Goal: Communication & Community: Answer question/provide support

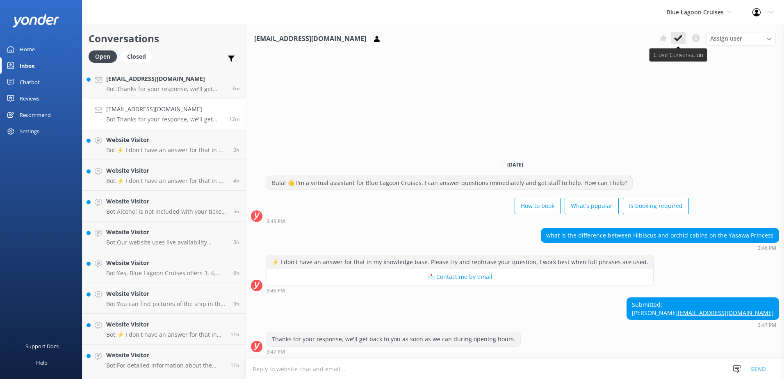
click at [675, 34] on icon at bounding box center [678, 38] width 8 height 8
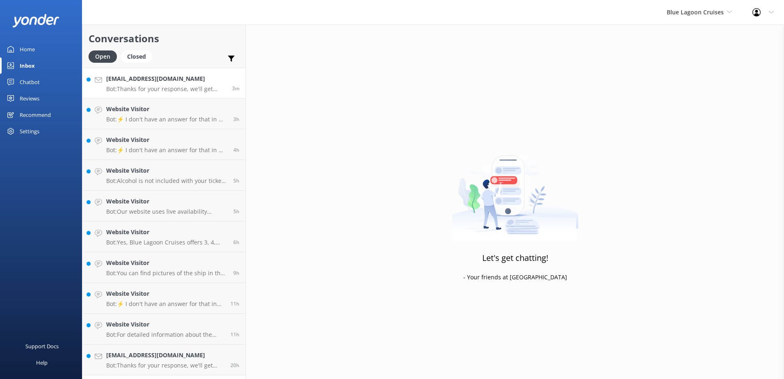
click at [208, 80] on h4 "shazkev20@outlook.com" at bounding box center [166, 78] width 120 height 9
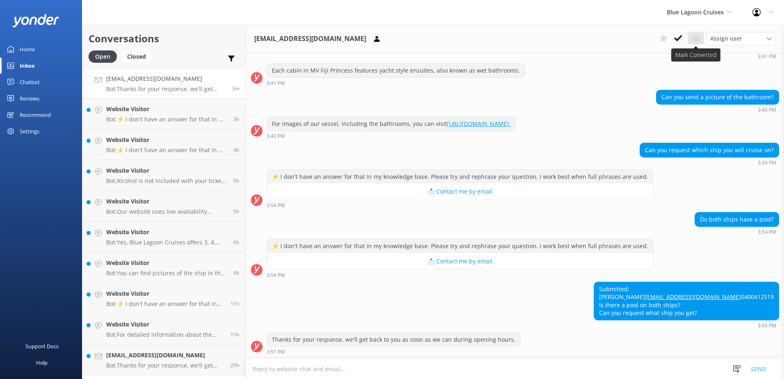
scroll to position [168, 0]
click at [678, 37] on icon at bounding box center [678, 38] width 8 height 8
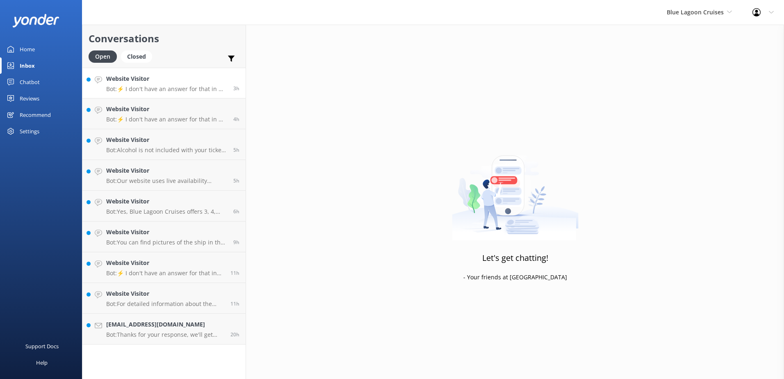
click at [183, 75] on h4 "Website Visitor" at bounding box center [166, 78] width 121 height 9
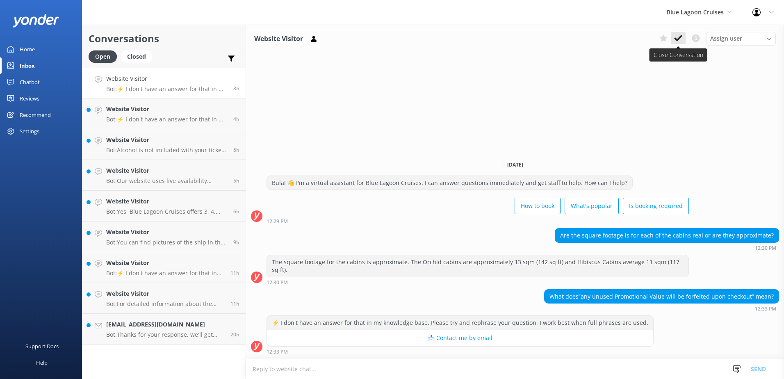
click at [677, 35] on icon at bounding box center [678, 38] width 8 height 8
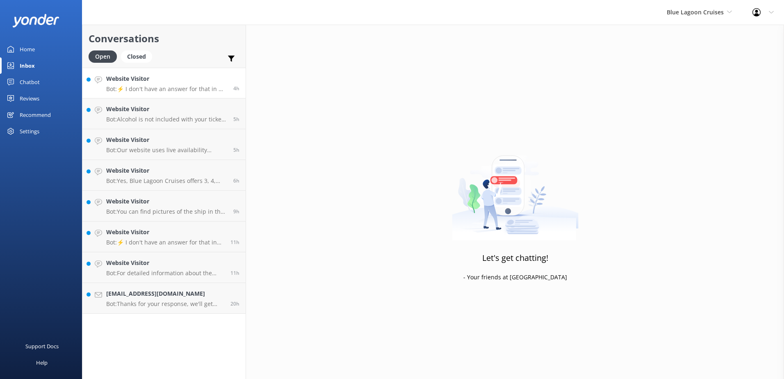
click at [201, 81] on h4 "Website Visitor" at bounding box center [166, 78] width 121 height 9
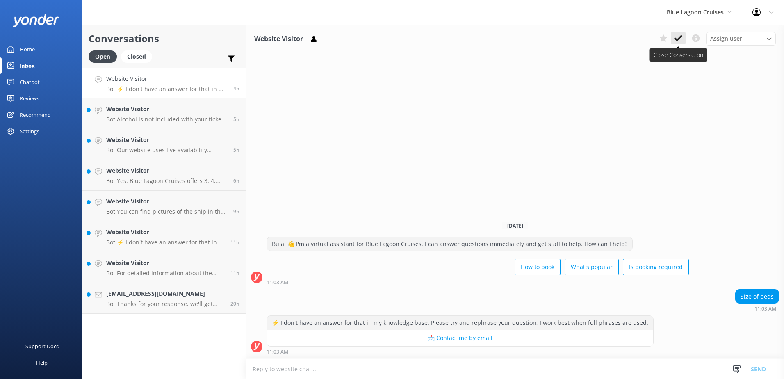
click at [679, 38] on use at bounding box center [678, 38] width 8 height 7
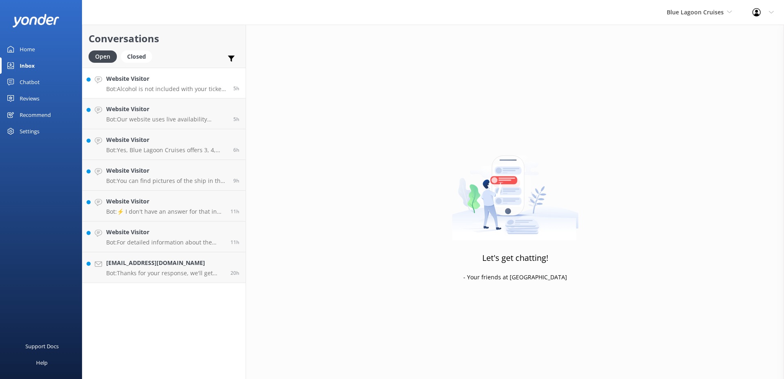
click at [211, 75] on h4 "Website Visitor" at bounding box center [166, 78] width 121 height 9
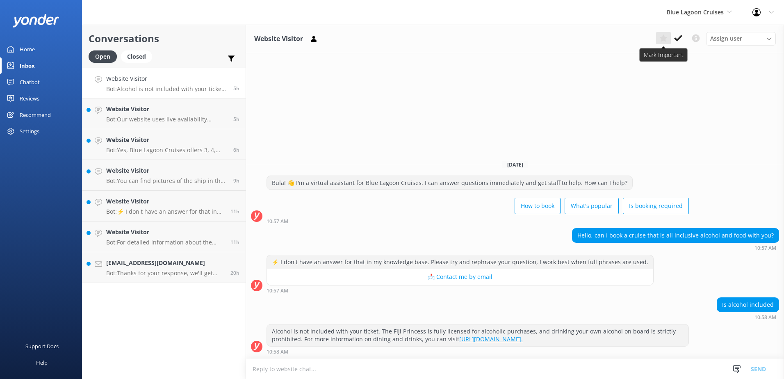
drag, startPoint x: 679, startPoint y: 39, endPoint x: 664, endPoint y: 40, distance: 14.4
click at [679, 39] on use at bounding box center [678, 38] width 8 height 7
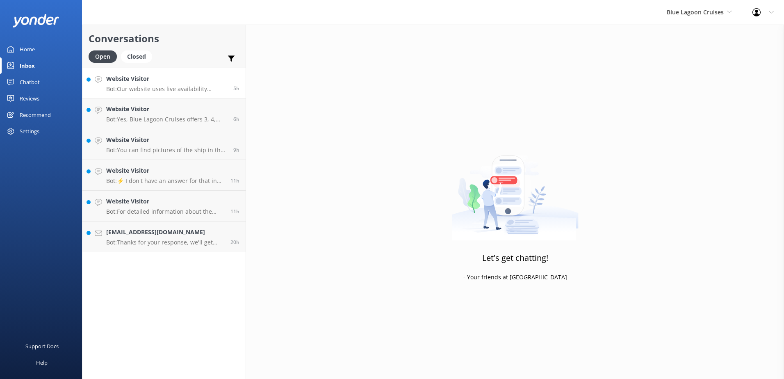
click at [199, 80] on h4 "Website Visitor" at bounding box center [166, 78] width 121 height 9
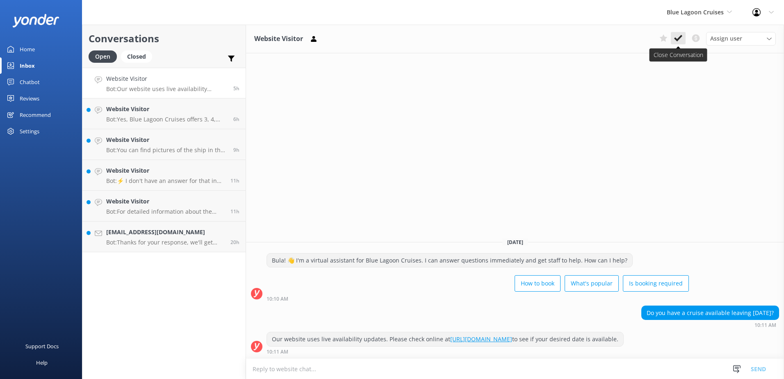
click at [685, 37] on button at bounding box center [678, 38] width 15 height 12
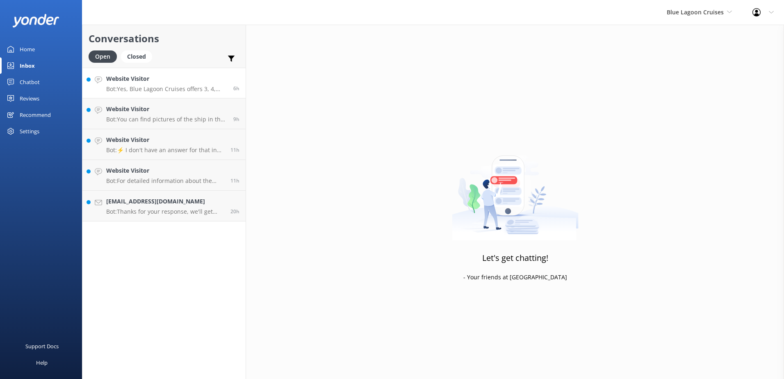
click at [182, 80] on h4 "Website Visitor" at bounding box center [166, 78] width 121 height 9
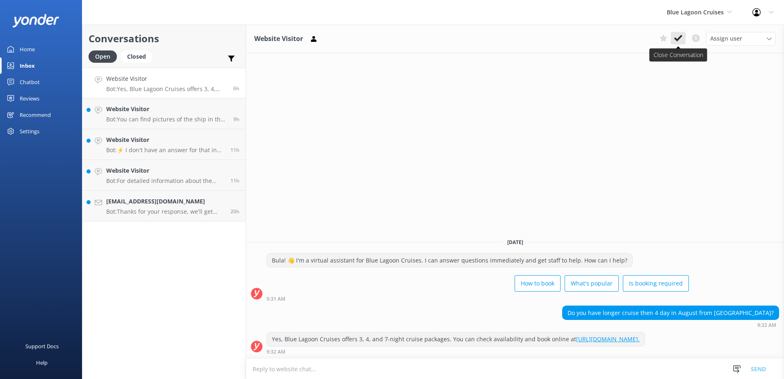
click at [679, 37] on icon at bounding box center [678, 38] width 8 height 8
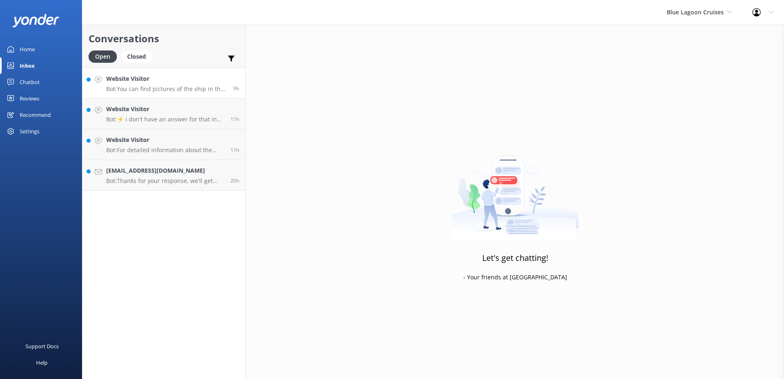
click at [224, 81] on h4 "Website Visitor" at bounding box center [166, 78] width 121 height 9
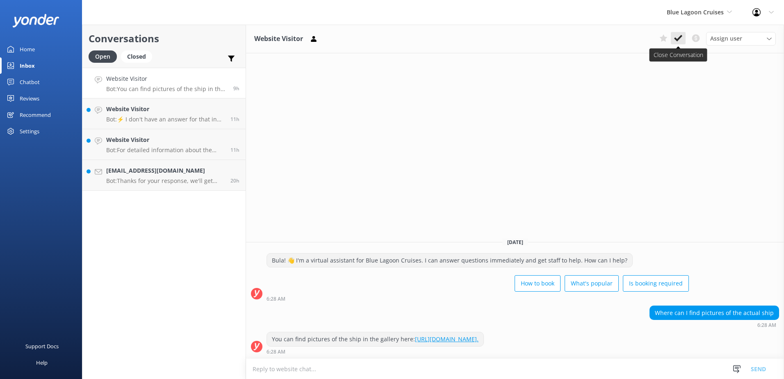
click at [681, 39] on icon at bounding box center [678, 38] width 8 height 8
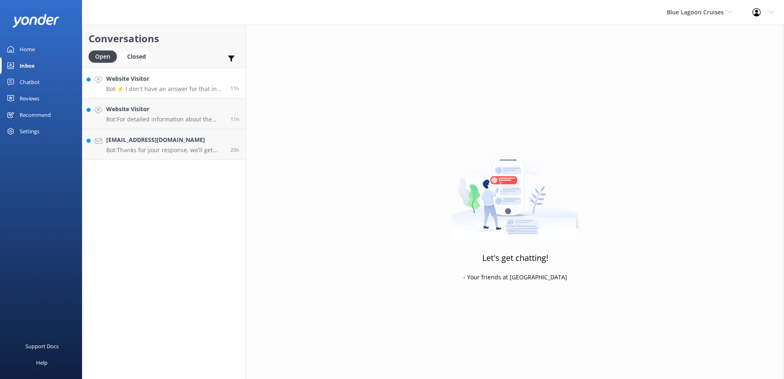
click at [233, 79] on div "11h" at bounding box center [231, 83] width 15 height 18
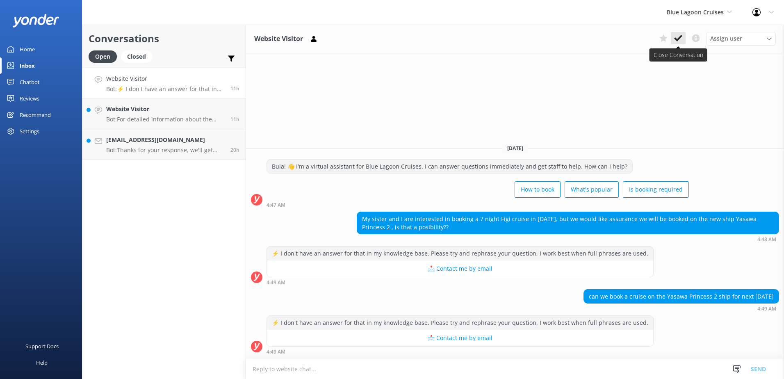
click at [675, 43] on button at bounding box center [678, 38] width 15 height 12
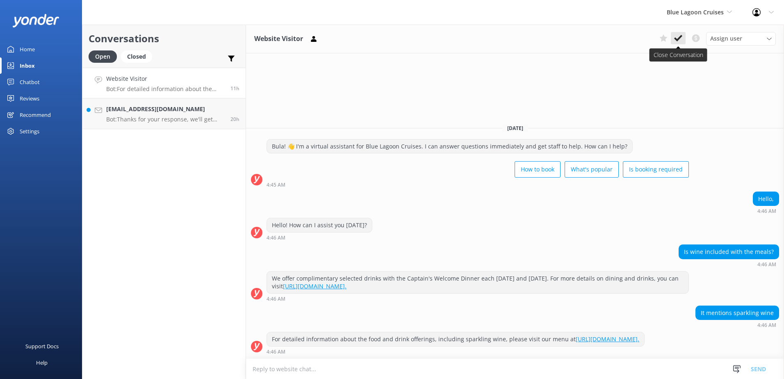
click at [679, 35] on icon at bounding box center [678, 38] width 8 height 8
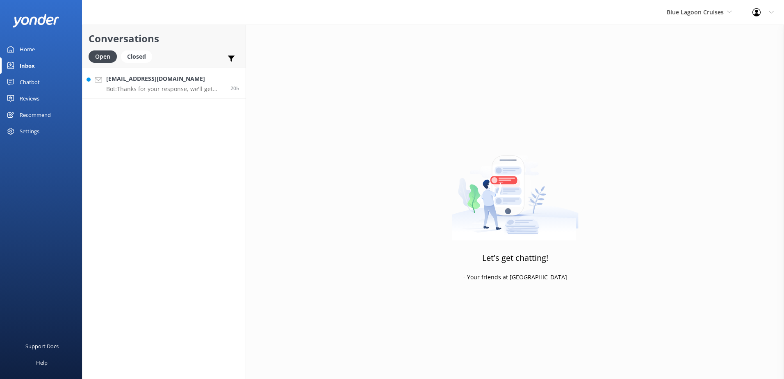
click at [224, 77] on h4 "markherd2@gmail.com" at bounding box center [165, 78] width 118 height 9
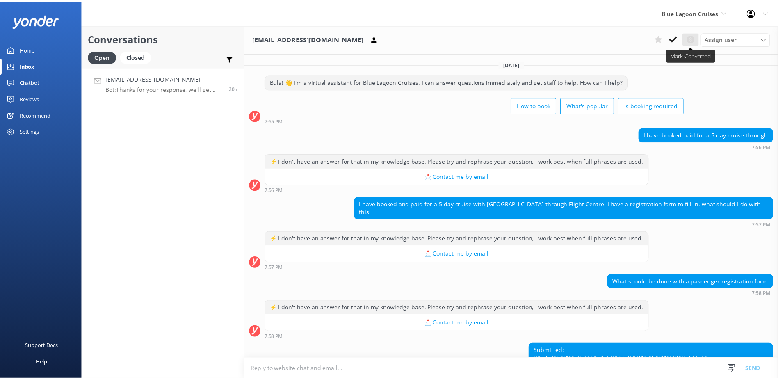
scroll to position [62, 0]
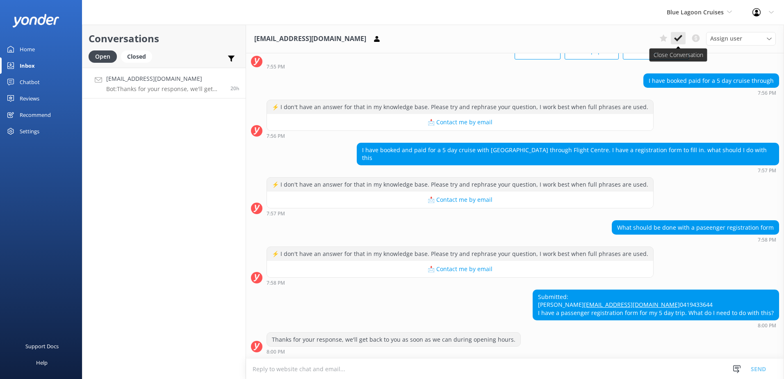
click at [679, 40] on icon at bounding box center [678, 38] width 8 height 8
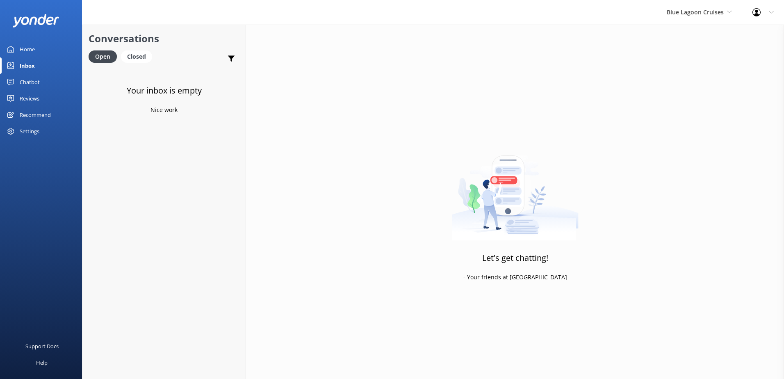
click at [37, 82] on div "Chatbot" at bounding box center [30, 82] width 20 height 16
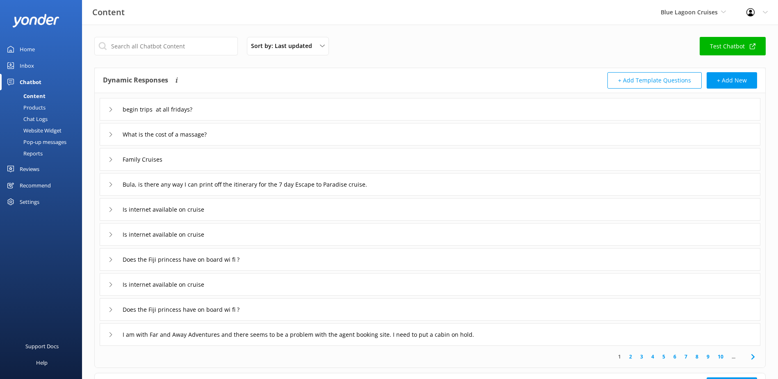
click at [29, 108] on div "Products" at bounding box center [25, 107] width 41 height 11
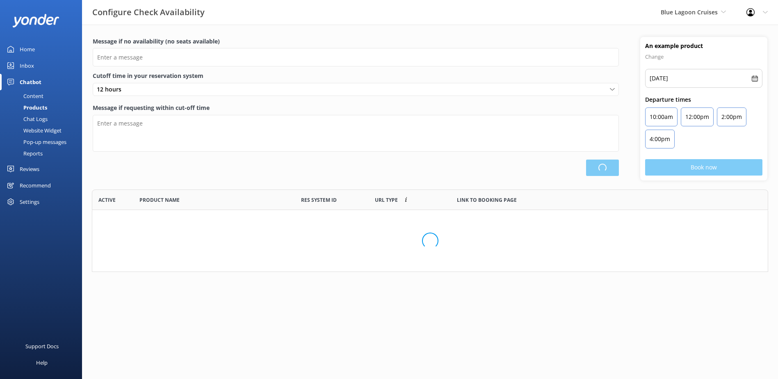
scroll to position [76, 670]
type input "There are no seats available, please check an alternative day"
type textarea "Our online booking system closes {hours} prior to departure. Please contact us …"
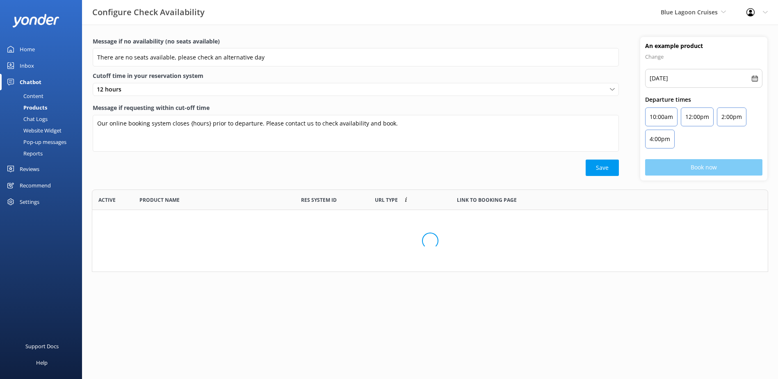
click at [31, 120] on div "Chat Logs" at bounding box center [26, 118] width 43 height 11
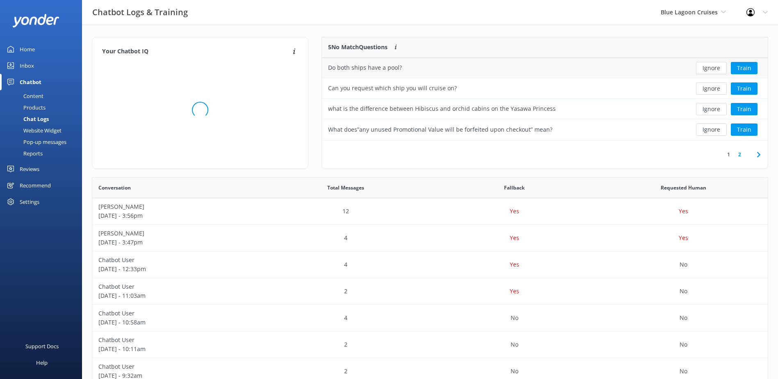
scroll to position [97, 439]
click at [711, 69] on button "Ignore" at bounding box center [711, 68] width 31 height 12
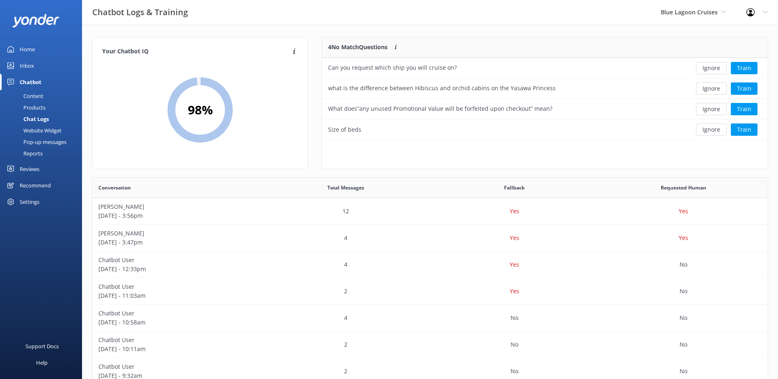
click at [711, 69] on button "Ignore" at bounding box center [711, 68] width 31 height 12
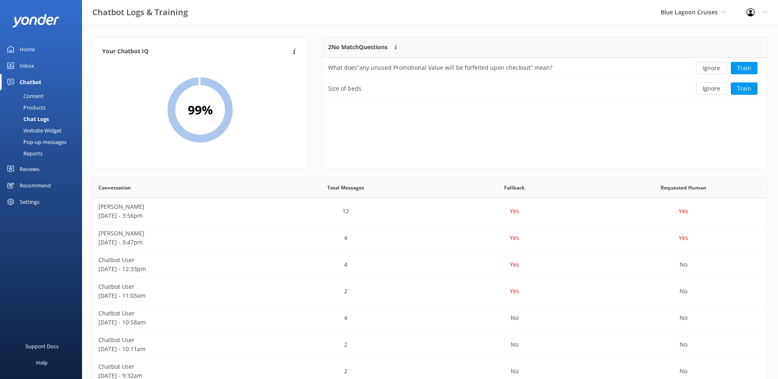
scroll to position [56, 439]
click at [711, 69] on button "Ignore" at bounding box center [711, 68] width 31 height 12
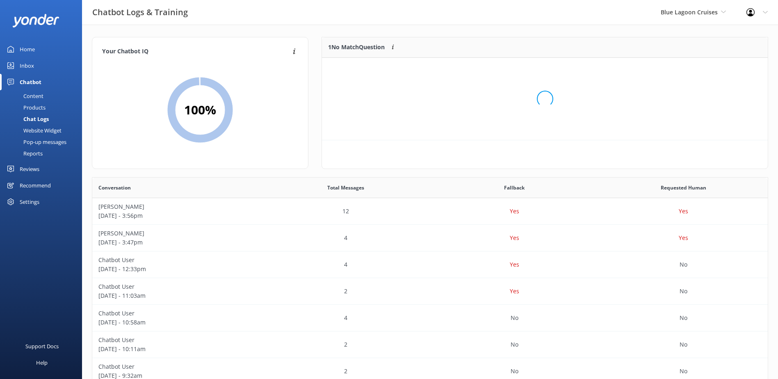
scroll to position [35, 439]
click at [711, 69] on button "Ignore" at bounding box center [711, 68] width 31 height 12
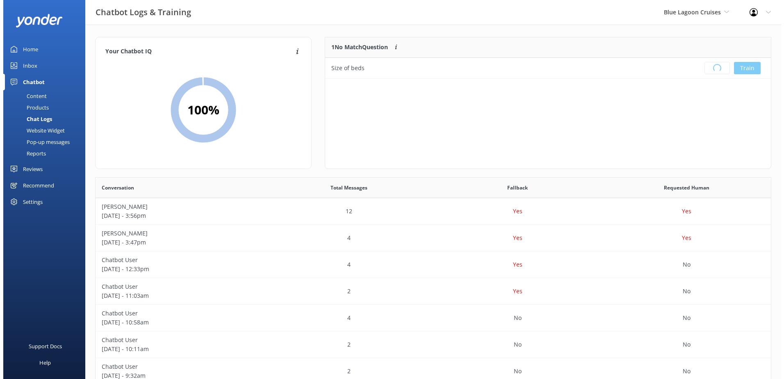
scroll to position [96, 439]
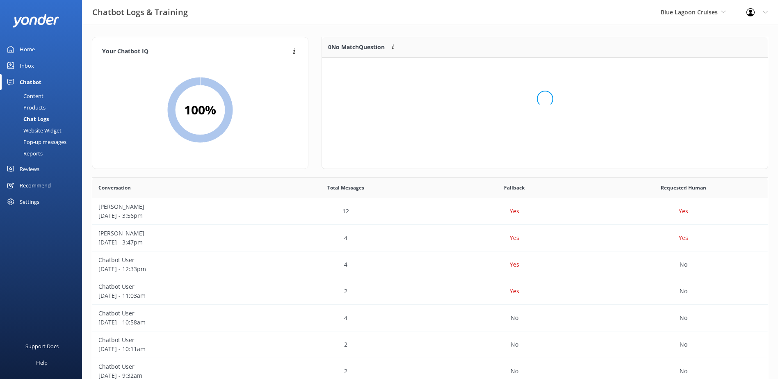
drag, startPoint x: 715, startPoint y: 15, endPoint x: 715, endPoint y: 32, distance: 16.4
click at [715, 15] on span "Blue Lagoon Cruises" at bounding box center [689, 12] width 57 height 8
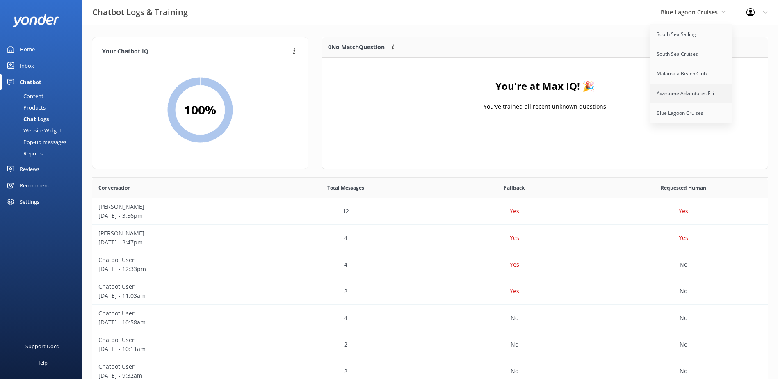
click at [697, 96] on link "Awesome Adventures Fiji" at bounding box center [692, 94] width 82 height 20
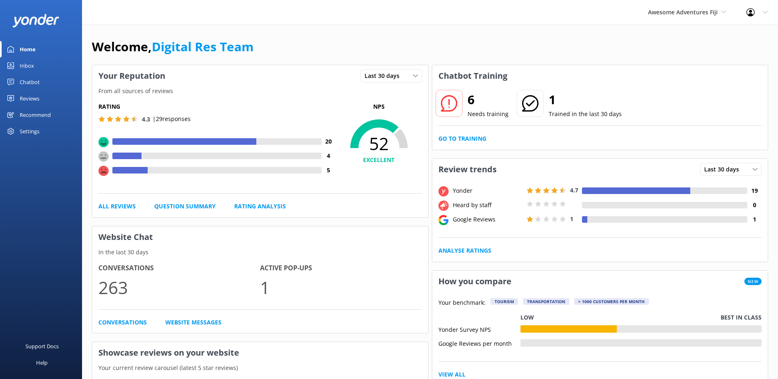
click at [18, 63] on link "Inbox" at bounding box center [41, 65] width 82 height 16
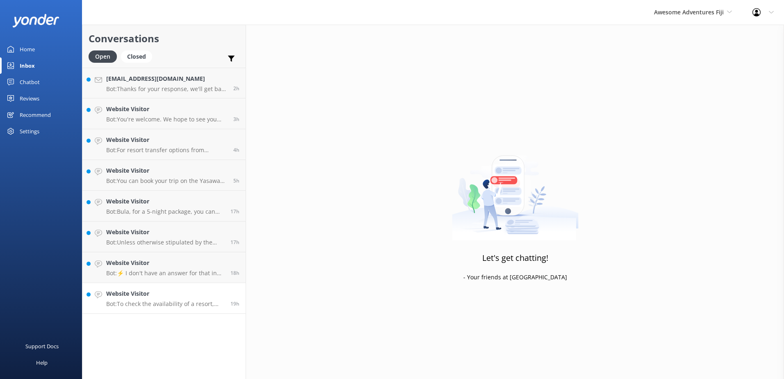
click at [228, 296] on div "19h" at bounding box center [231, 298] width 15 height 18
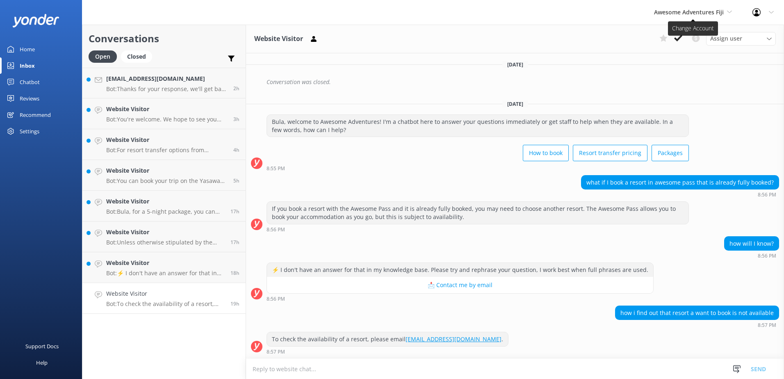
scroll to position [212, 0]
click at [681, 37] on use at bounding box center [678, 38] width 8 height 7
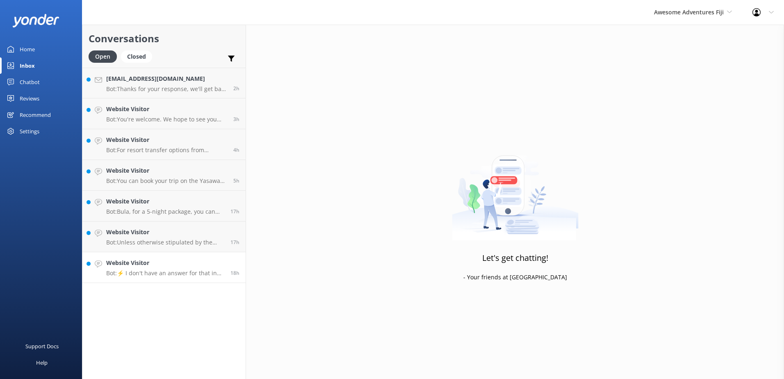
click at [217, 265] on h4 "Website Visitor" at bounding box center [165, 262] width 118 height 9
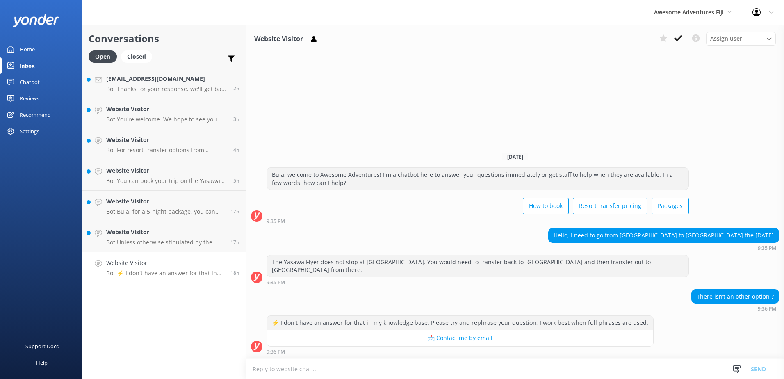
drag, startPoint x: 679, startPoint y: 40, endPoint x: 590, endPoint y: 82, distance: 98.4
click at [679, 39] on use at bounding box center [678, 38] width 8 height 7
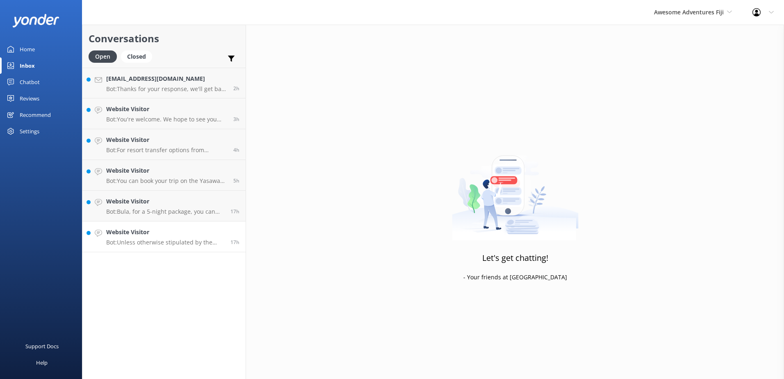
drag, startPoint x: 233, startPoint y: 238, endPoint x: 240, endPoint y: 235, distance: 8.3
click at [233, 237] on div "17h" at bounding box center [231, 237] width 15 height 18
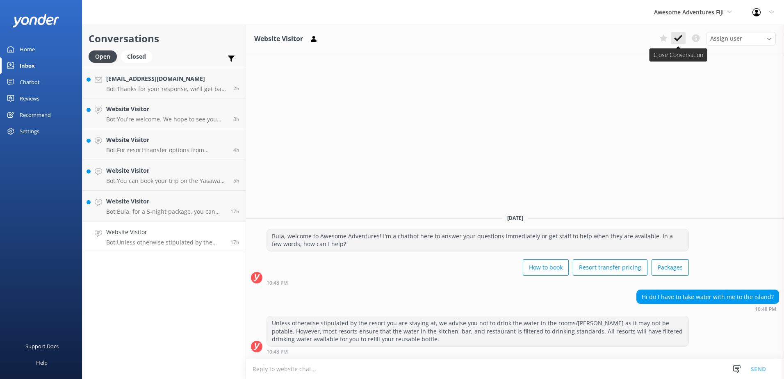
click at [681, 38] on use at bounding box center [678, 38] width 8 height 7
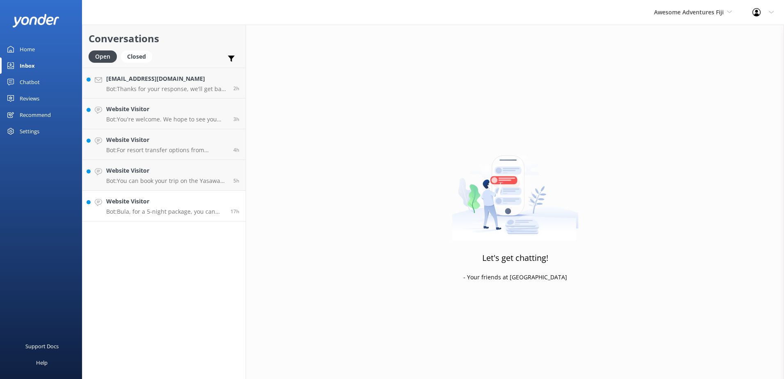
click at [216, 200] on h4 "Website Visitor" at bounding box center [165, 201] width 118 height 9
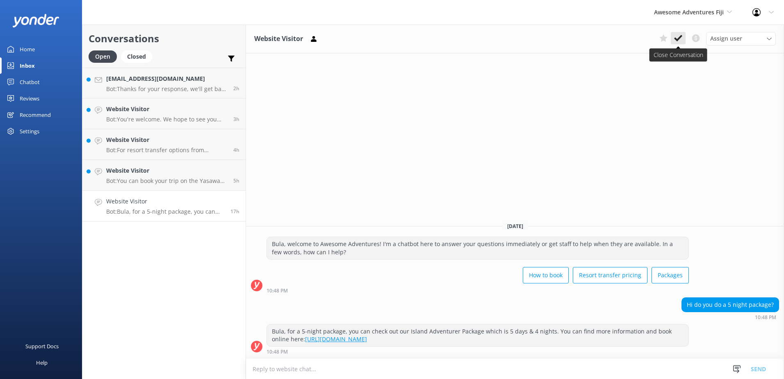
click at [678, 39] on use at bounding box center [678, 38] width 8 height 7
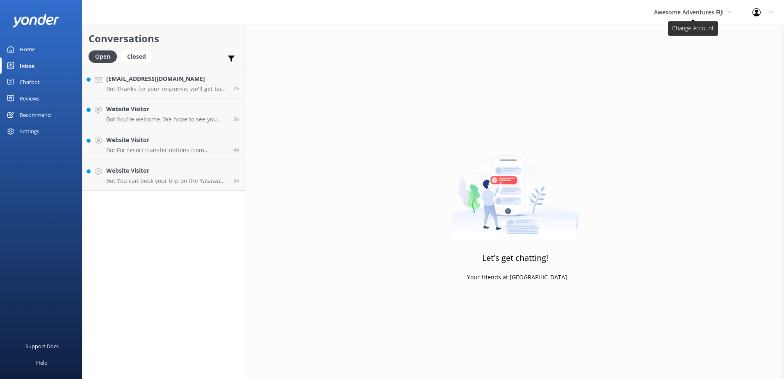
click at [728, 12] on icon at bounding box center [729, 11] width 5 height 5
click at [455, 100] on div "Let's get chatting! - Your friends at Yonder" at bounding box center [515, 214] width 538 height 379
click at [222, 171] on h4 "Website Visitor" at bounding box center [166, 170] width 121 height 9
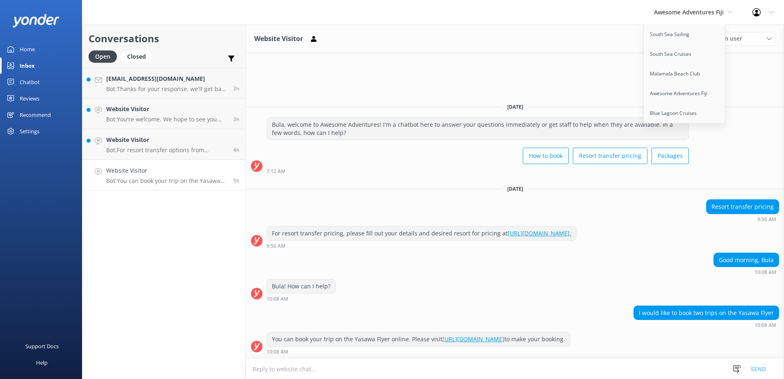
click at [518, 62] on div "Website Visitor Assign user Sonya Alyssa Digital Res Team Ana Raqitawa Lavenia …" at bounding box center [515, 202] width 538 height 354
click at [678, 39] on use at bounding box center [678, 38] width 8 height 7
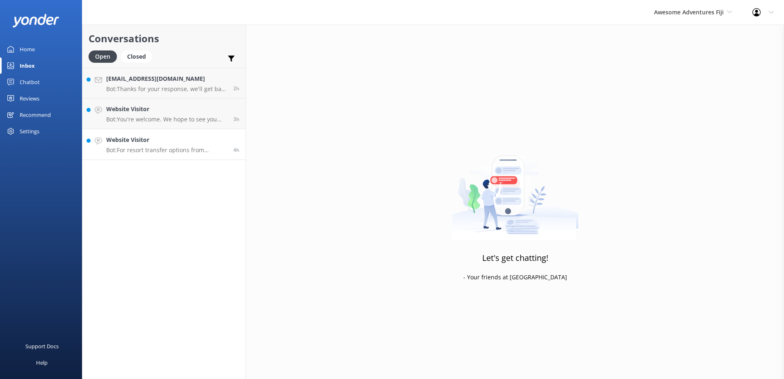
click at [195, 133] on link "Website Visitor Bot: For resort transfer options from [GEOGRAPHIC_DATA] to [GEO…" at bounding box center [163, 144] width 163 height 31
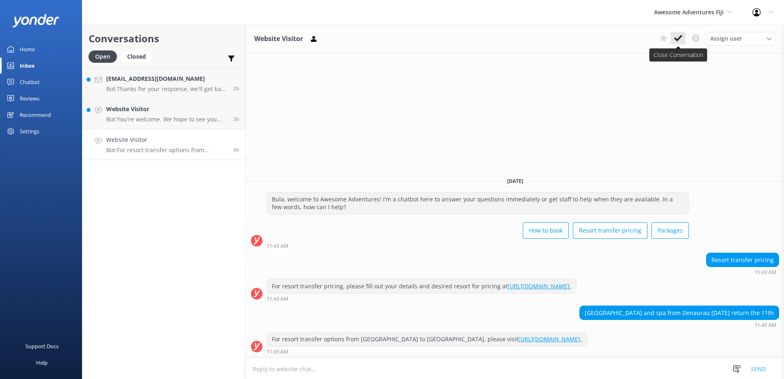
click at [685, 34] on button at bounding box center [678, 38] width 15 height 12
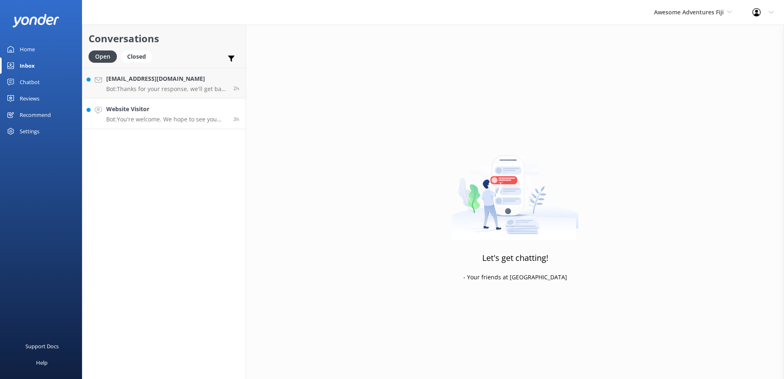
click at [211, 112] on h4 "Website Visitor" at bounding box center [166, 109] width 121 height 9
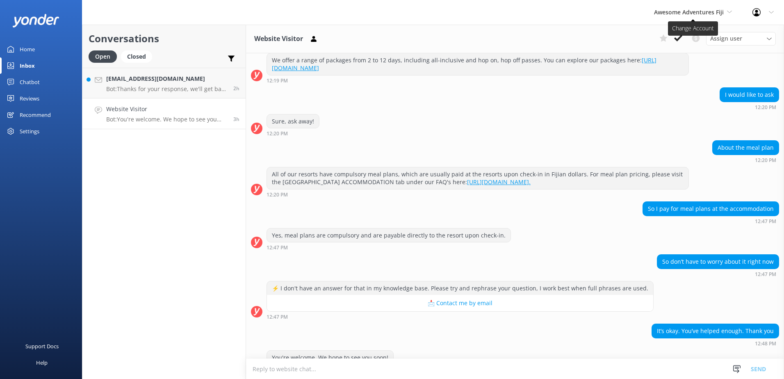
scroll to position [127, 0]
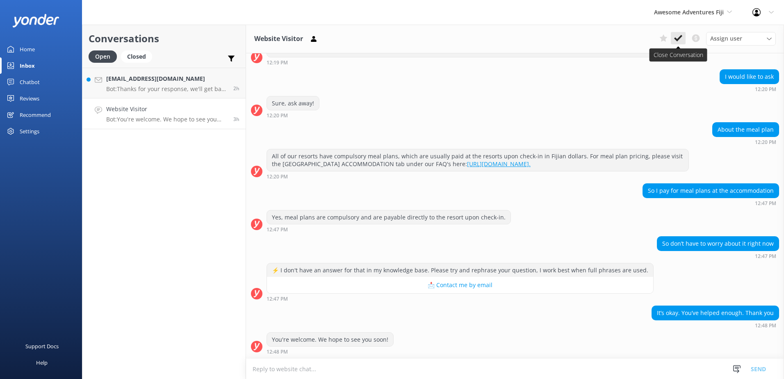
click at [683, 38] on button at bounding box center [678, 38] width 15 height 12
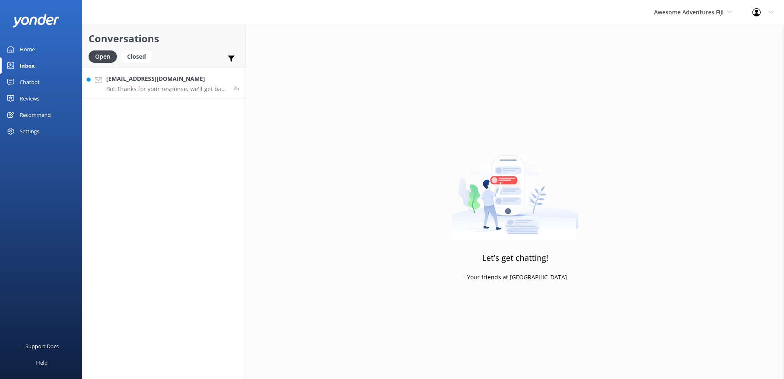
click at [216, 80] on h4 "[EMAIL_ADDRESS][DOMAIN_NAME]" at bounding box center [166, 78] width 121 height 9
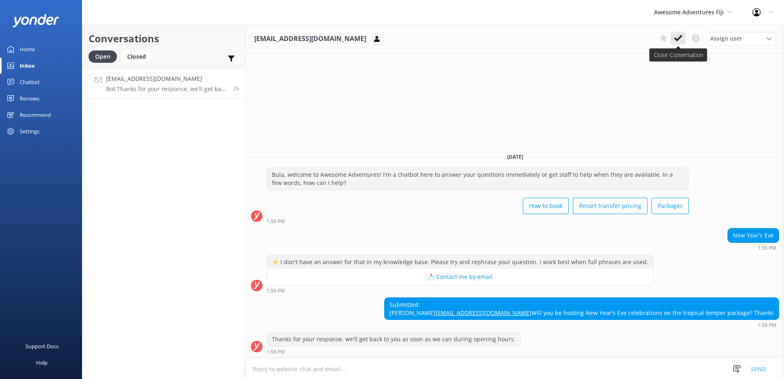
click at [681, 36] on use at bounding box center [678, 38] width 8 height 7
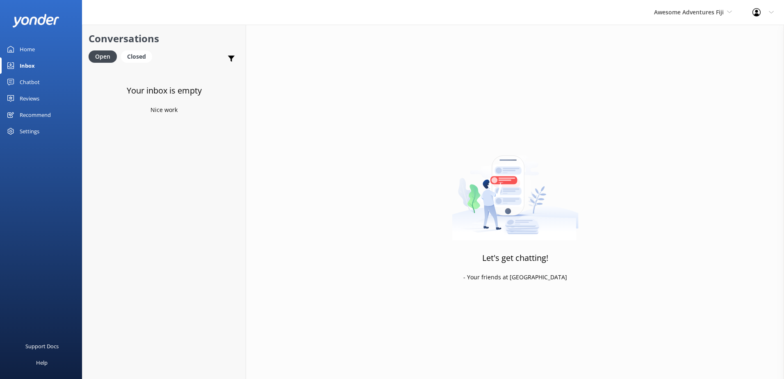
click at [33, 80] on div "Chatbot" at bounding box center [30, 82] width 20 height 16
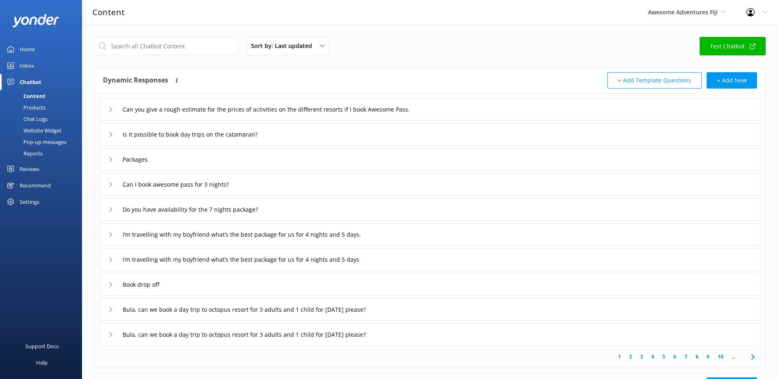
click at [34, 116] on div "Chat Logs" at bounding box center [26, 118] width 43 height 11
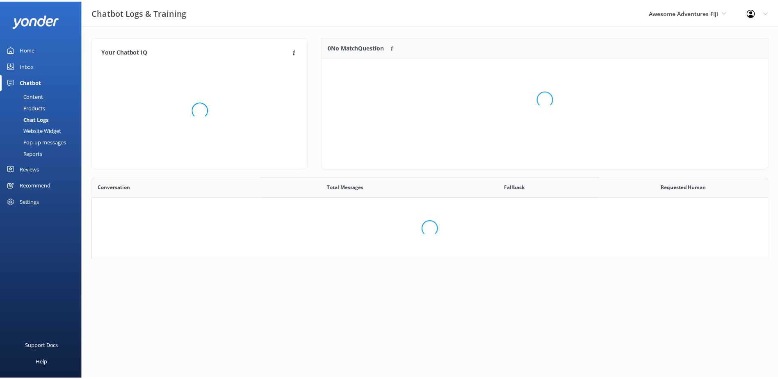
scroll to position [281, 670]
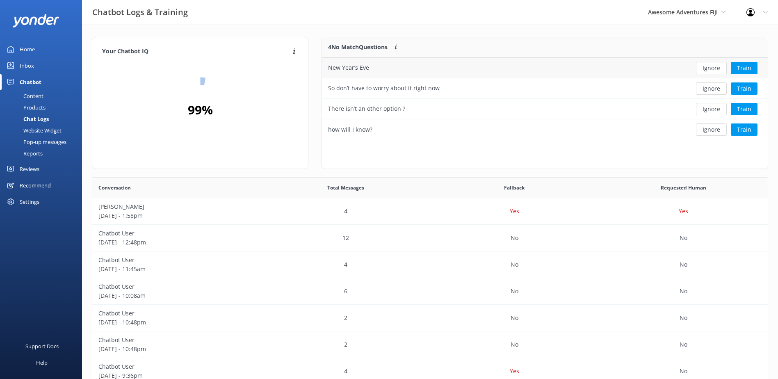
click at [710, 69] on button "Ignore" at bounding box center [711, 68] width 31 height 12
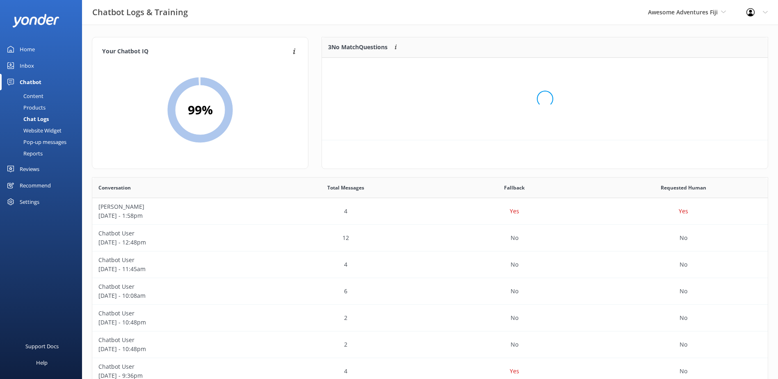
scroll to position [76, 439]
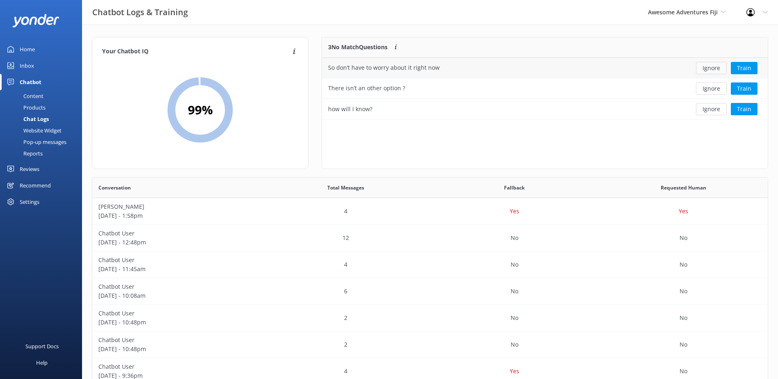
click at [711, 68] on button "Ignore" at bounding box center [711, 68] width 31 height 12
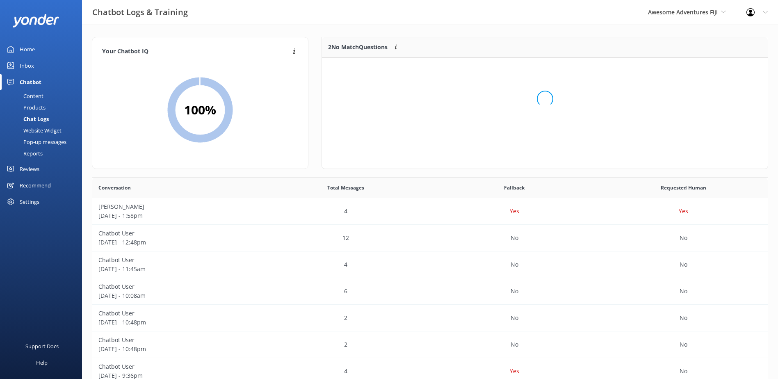
scroll to position [56, 439]
click at [711, 68] on button "Ignore" at bounding box center [711, 68] width 31 height 12
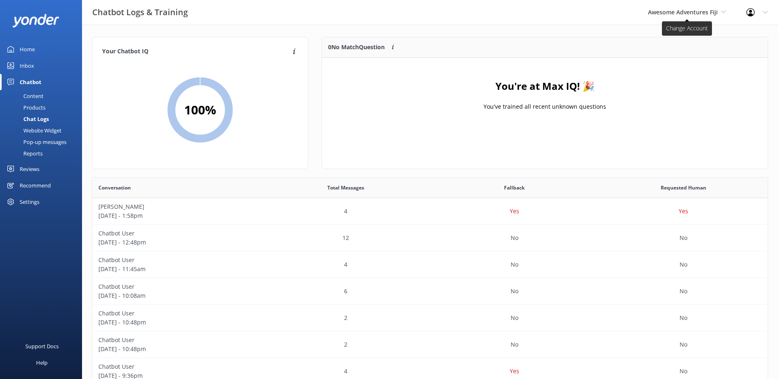
click at [704, 15] on span "Awesome Adventures Fiji" at bounding box center [683, 12] width 70 height 8
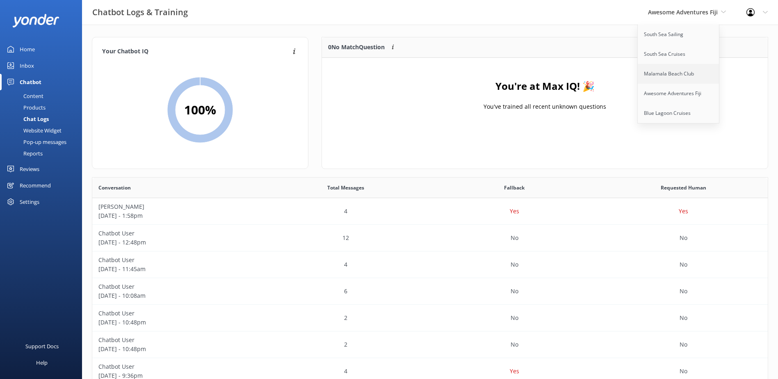
click at [678, 69] on link "Malamala Beach Club" at bounding box center [679, 74] width 82 height 20
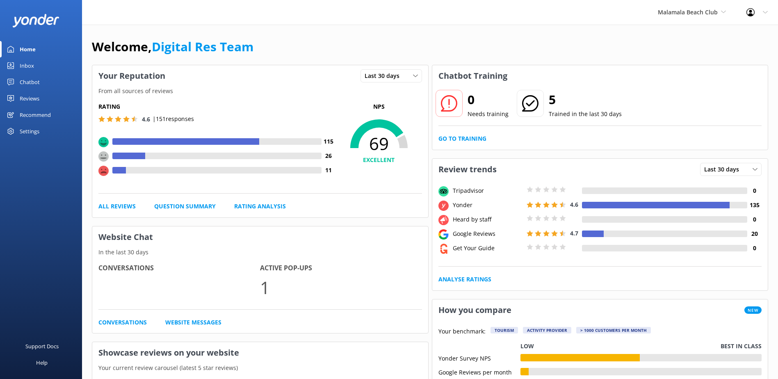
click at [489, 140] on div "Go to Training" at bounding box center [601, 138] width 324 height 9
click at [480, 138] on link "Go to Training" at bounding box center [463, 138] width 48 height 9
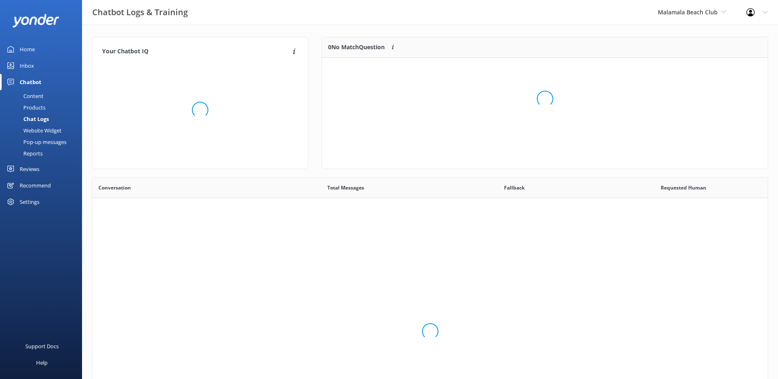
scroll to position [281, 670]
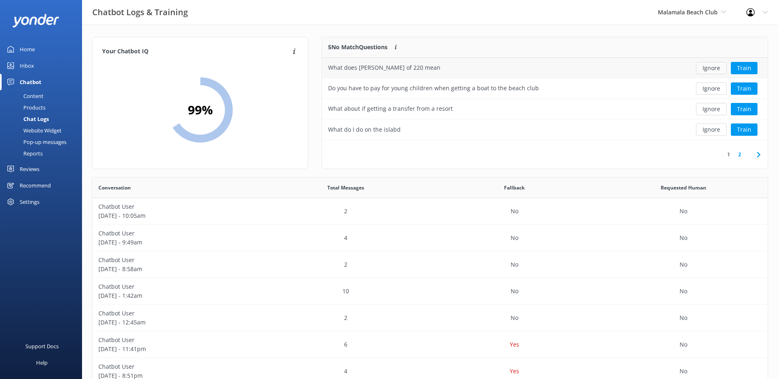
click at [709, 66] on button "Ignore" at bounding box center [711, 68] width 31 height 12
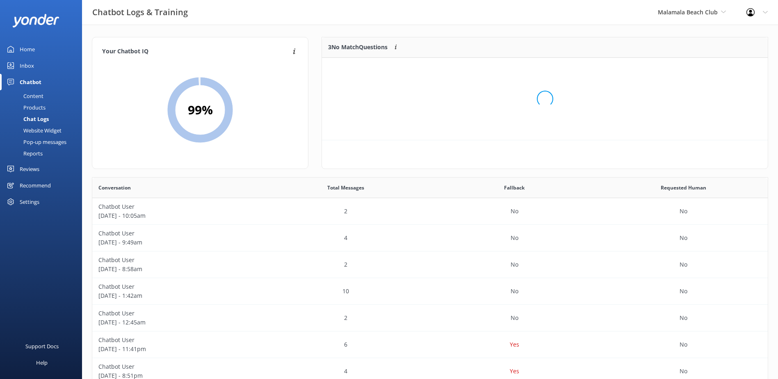
scroll to position [76, 439]
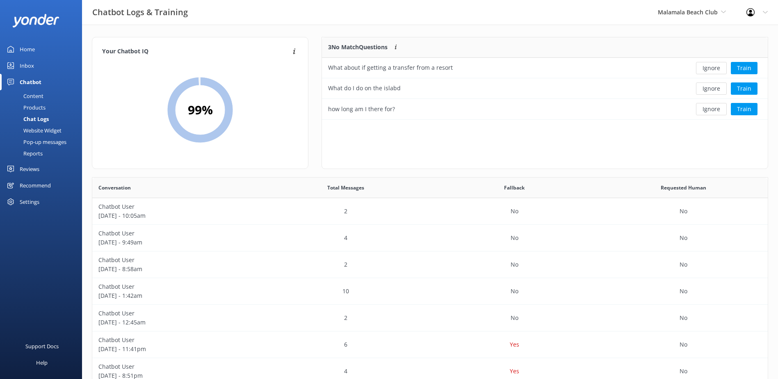
click at [709, 66] on button "Ignore" at bounding box center [711, 68] width 31 height 12
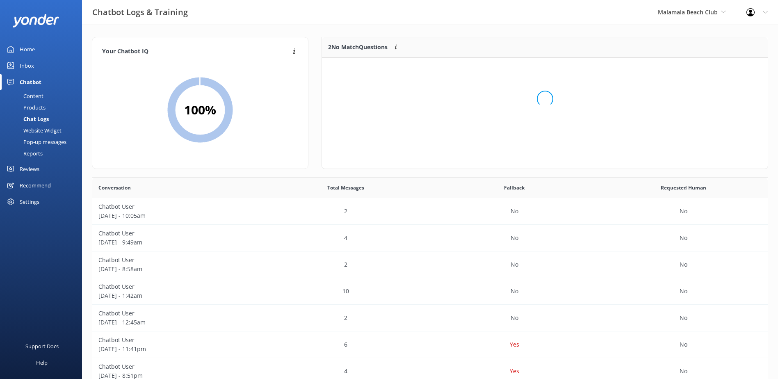
scroll to position [56, 439]
click at [709, 66] on button "Ignore" at bounding box center [711, 68] width 31 height 12
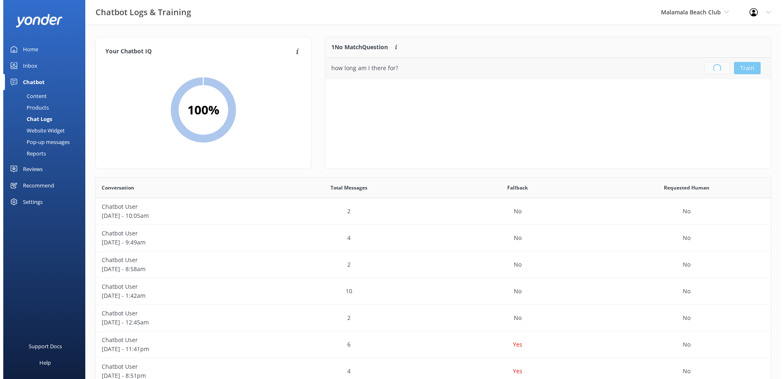
scroll to position [96, 439]
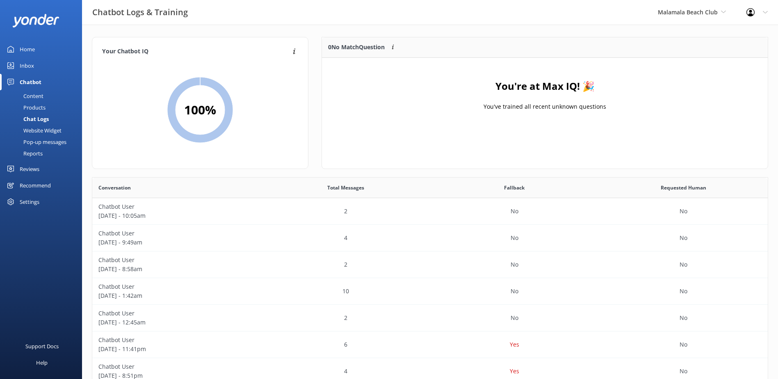
click at [23, 66] on div "Inbox" at bounding box center [27, 65] width 14 height 16
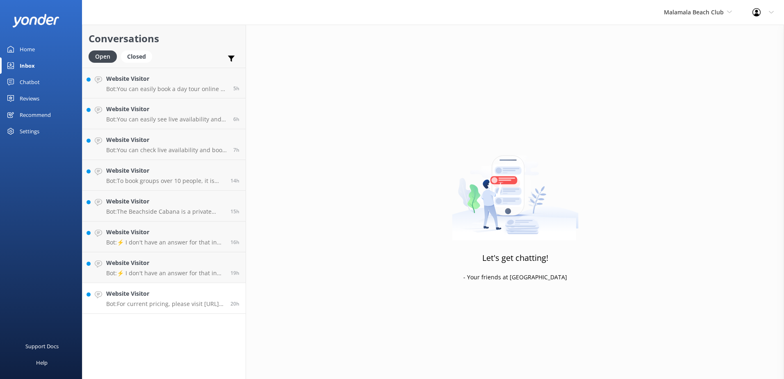
click at [224, 294] on h4 "Website Visitor" at bounding box center [165, 293] width 118 height 9
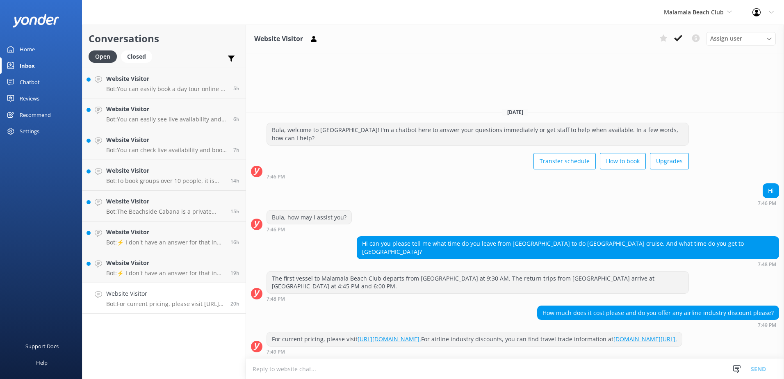
click at [676, 39] on use at bounding box center [678, 38] width 8 height 7
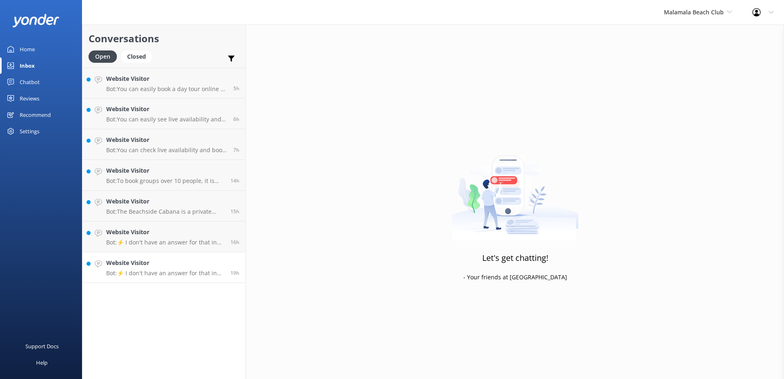
drag, startPoint x: 192, startPoint y: 266, endPoint x: 239, endPoint y: 255, distance: 48.2
click at [192, 266] on h4 "Website Visitor" at bounding box center [165, 262] width 118 height 9
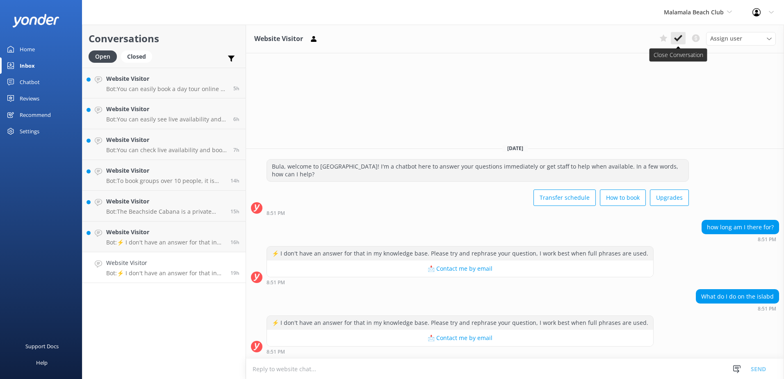
click at [685, 34] on button at bounding box center [678, 38] width 15 height 12
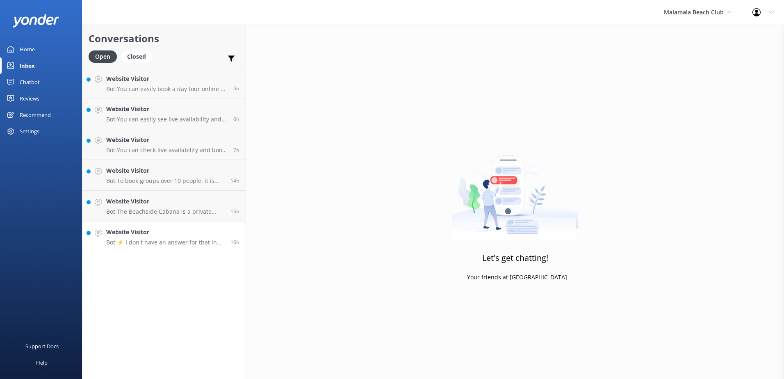
click at [203, 233] on h4 "Website Visitor" at bounding box center [165, 232] width 118 height 9
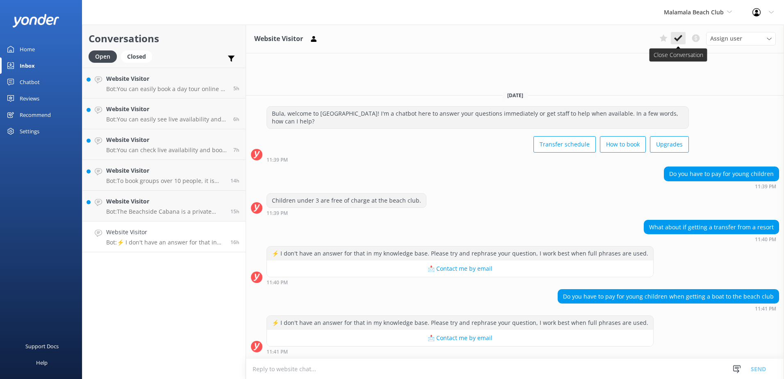
click at [681, 37] on use at bounding box center [678, 38] width 8 height 7
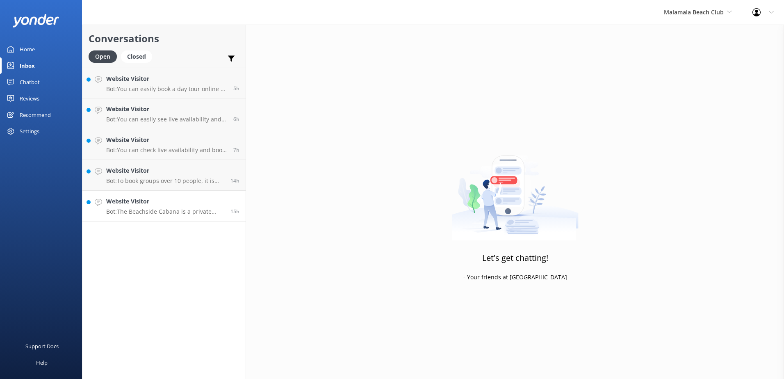
click at [229, 203] on div "15h" at bounding box center [231, 206] width 15 height 18
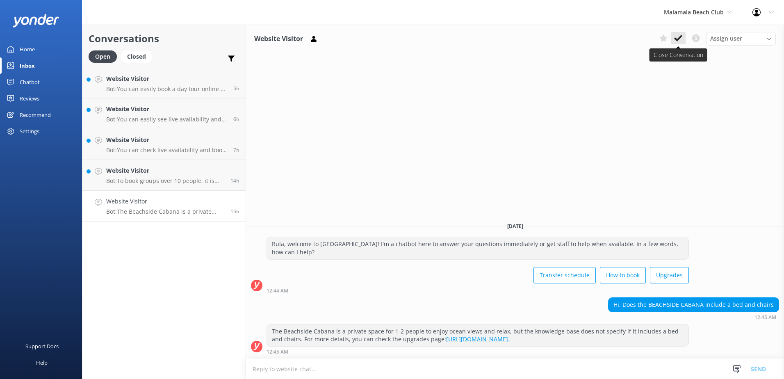
click at [679, 35] on icon at bounding box center [678, 38] width 8 height 8
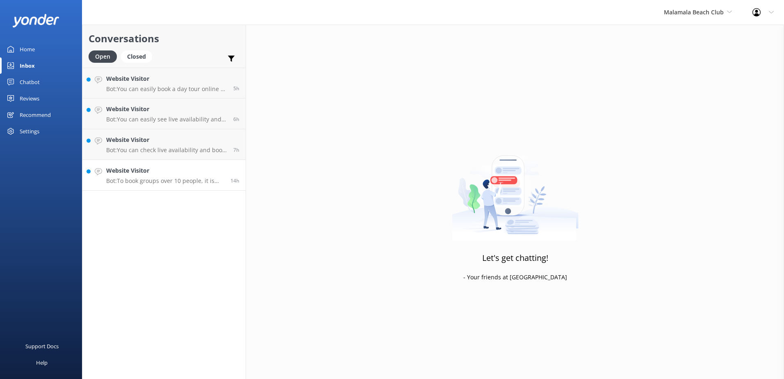
click at [205, 166] on link "Website Visitor Bot: To book groups over 10 people, it is recommended you email…" at bounding box center [163, 175] width 163 height 31
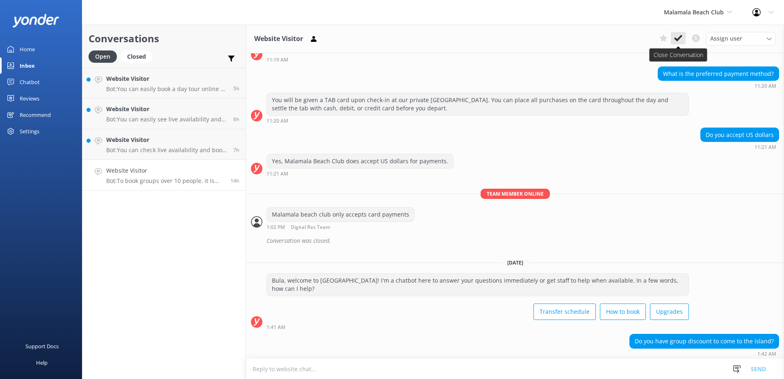
scroll to position [312, 0]
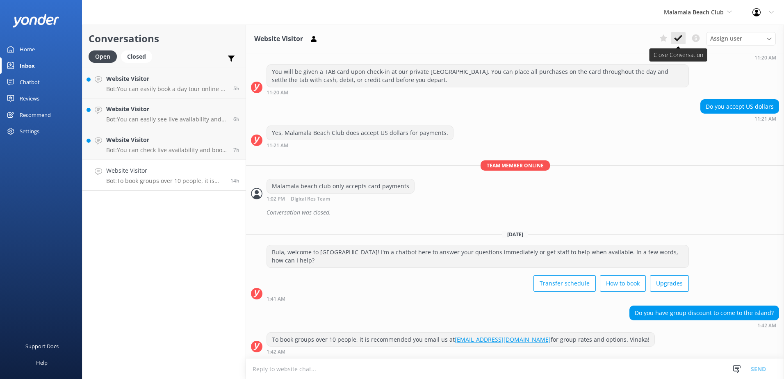
click at [679, 35] on icon at bounding box center [678, 38] width 8 height 8
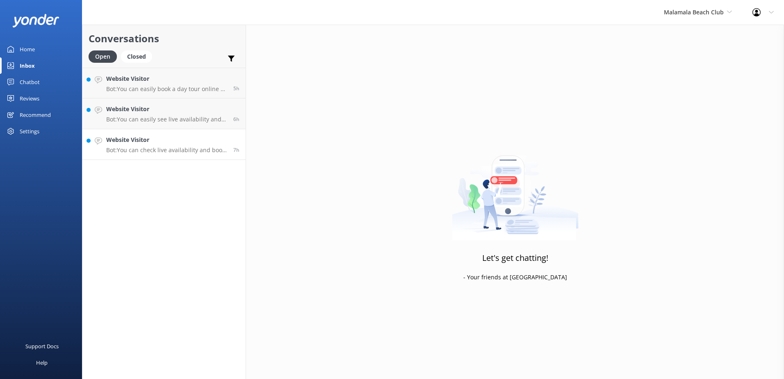
click at [172, 135] on h4 "Website Visitor" at bounding box center [166, 139] width 121 height 9
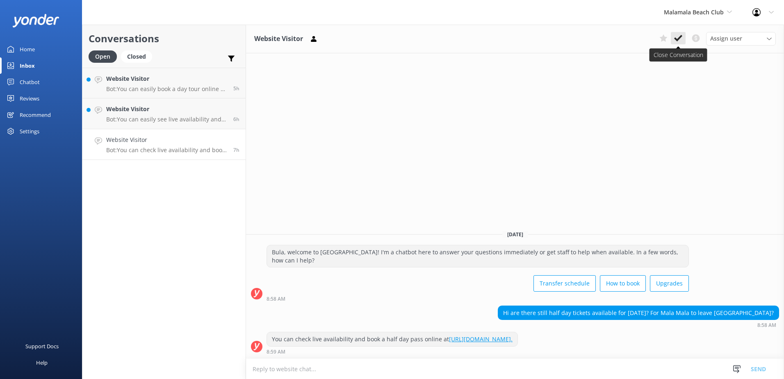
click at [681, 38] on use at bounding box center [678, 38] width 8 height 7
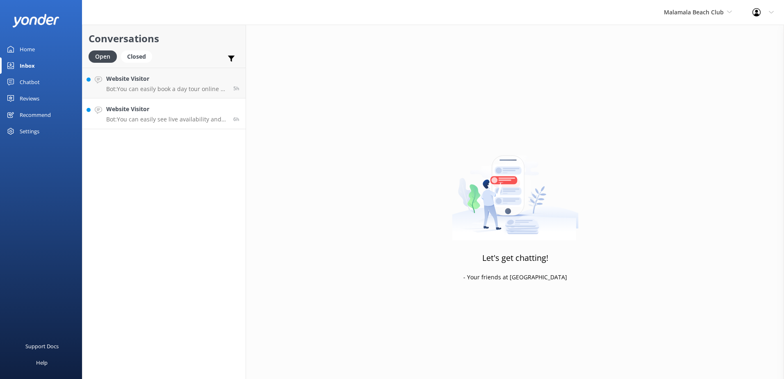
click at [230, 114] on div "6h" at bounding box center [233, 114] width 12 height 18
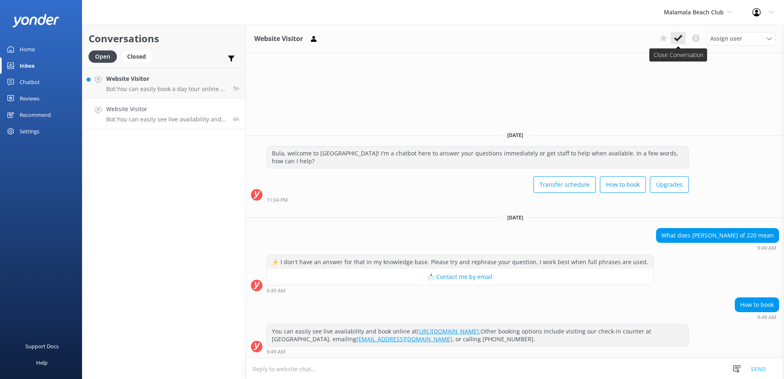
click at [679, 39] on use at bounding box center [678, 38] width 8 height 7
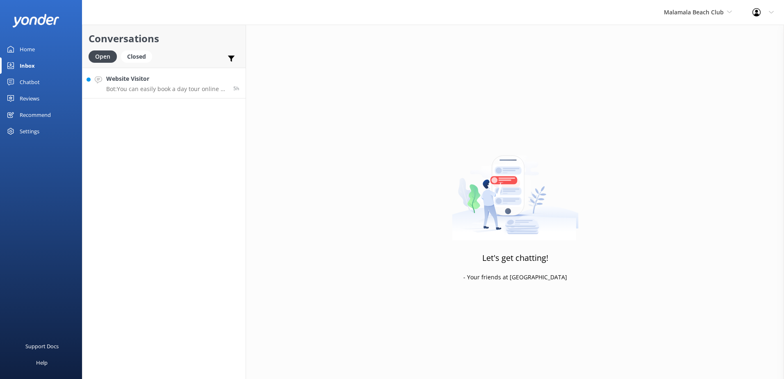
click at [230, 78] on div "5h" at bounding box center [233, 83] width 12 height 18
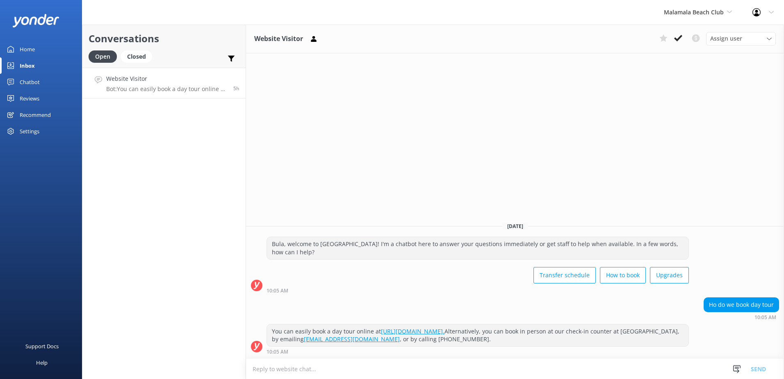
drag, startPoint x: 676, startPoint y: 41, endPoint x: 699, endPoint y: 30, distance: 25.0
click at [677, 40] on icon at bounding box center [678, 38] width 8 height 8
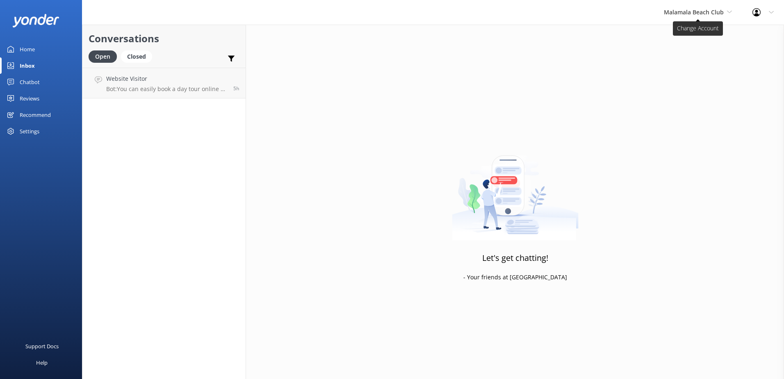
click at [713, 14] on span "Malamala Beach Club" at bounding box center [694, 12] width 60 height 8
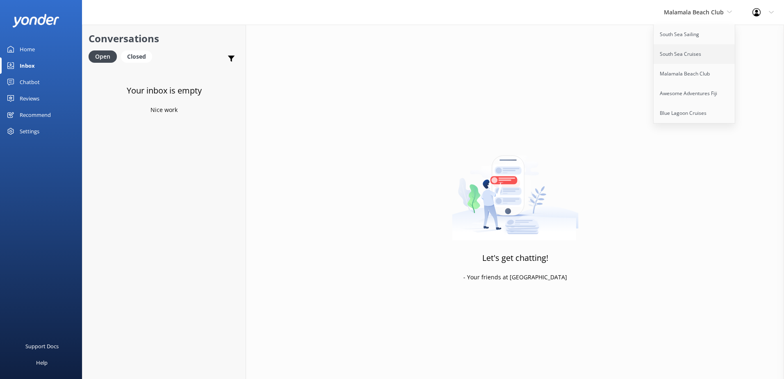
click at [695, 56] on link "South Sea Cruises" at bounding box center [695, 54] width 82 height 20
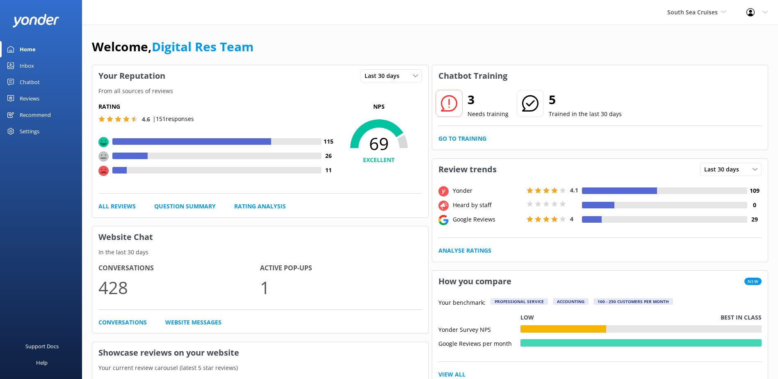
click at [34, 83] on div "Chatbot" at bounding box center [30, 82] width 20 height 16
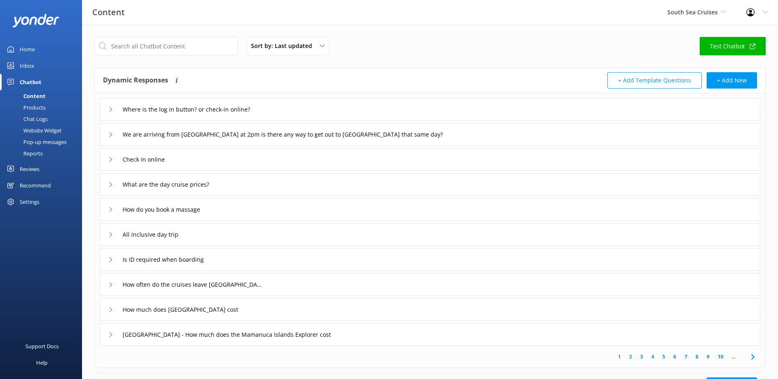
click at [31, 66] on div "Inbox" at bounding box center [27, 65] width 14 height 16
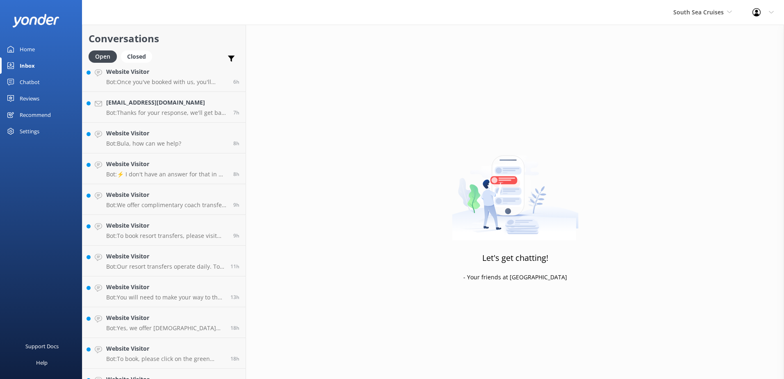
scroll to position [581, 0]
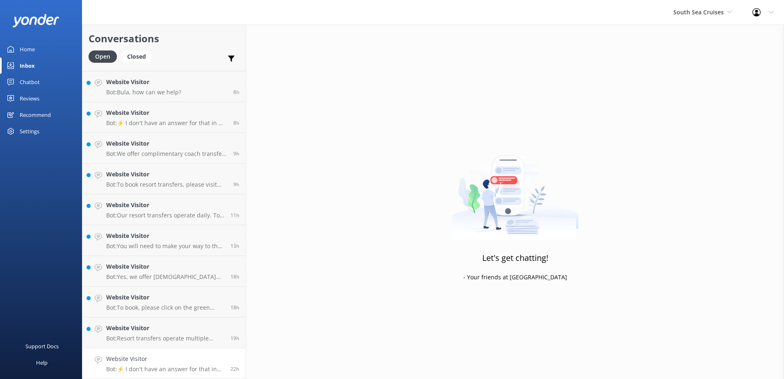
click at [189, 360] on h4 "Website Visitor" at bounding box center [165, 358] width 118 height 9
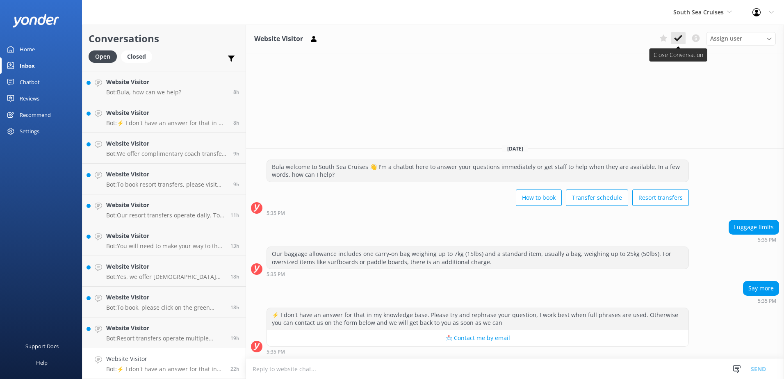
click at [678, 32] on button at bounding box center [678, 38] width 15 height 12
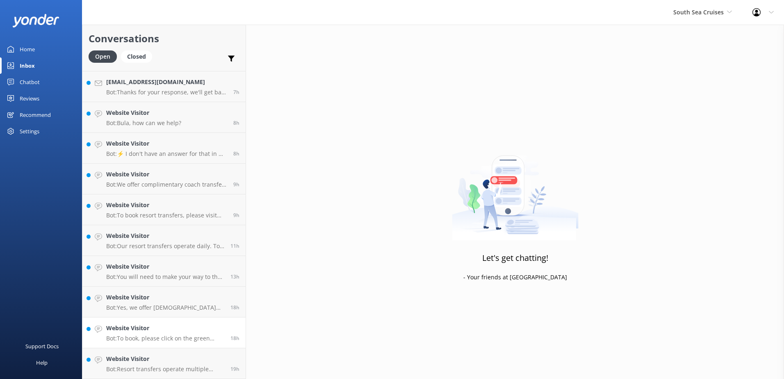
scroll to position [550, 0]
click at [195, 353] on link "Website Visitor Bot: Resort transfers operate multiple times a day, every day, …" at bounding box center [163, 363] width 163 height 31
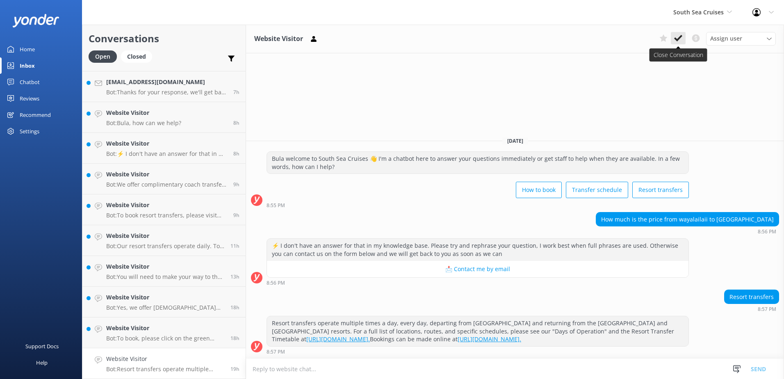
click at [679, 33] on button at bounding box center [678, 38] width 15 height 12
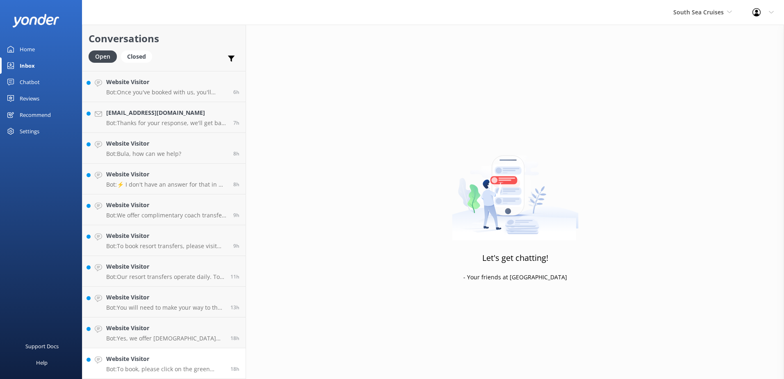
scroll to position [519, 0]
drag, startPoint x: 214, startPoint y: 357, endPoint x: 219, endPoint y: 354, distance: 6.4
click at [214, 357] on h4 "Website Visitor" at bounding box center [165, 358] width 118 height 9
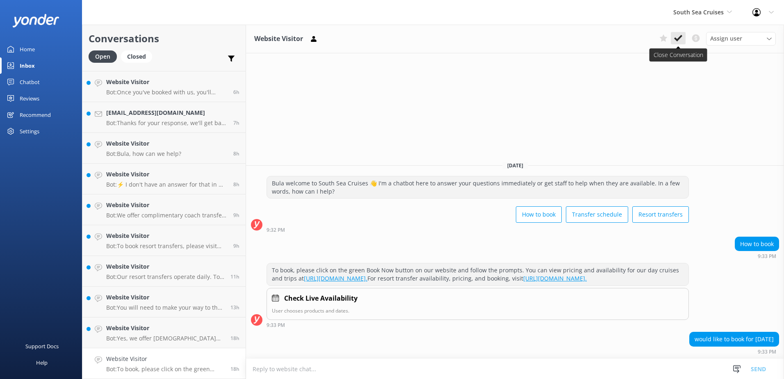
click at [677, 39] on use at bounding box center [678, 38] width 8 height 7
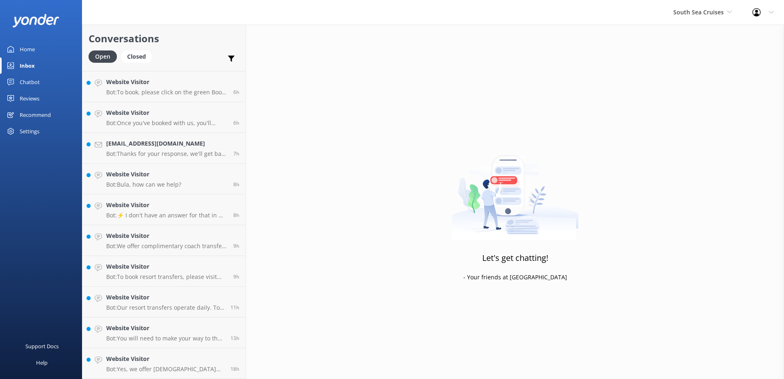
scroll to position [489, 0]
click at [201, 355] on h4 "Website Visitor" at bounding box center [165, 358] width 118 height 9
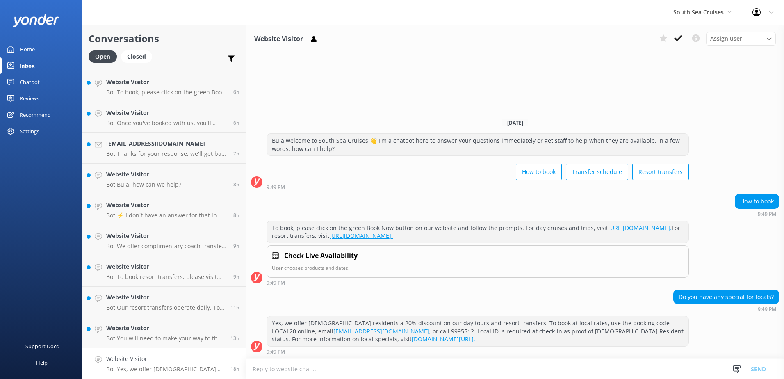
click at [677, 37] on icon at bounding box center [678, 38] width 8 height 8
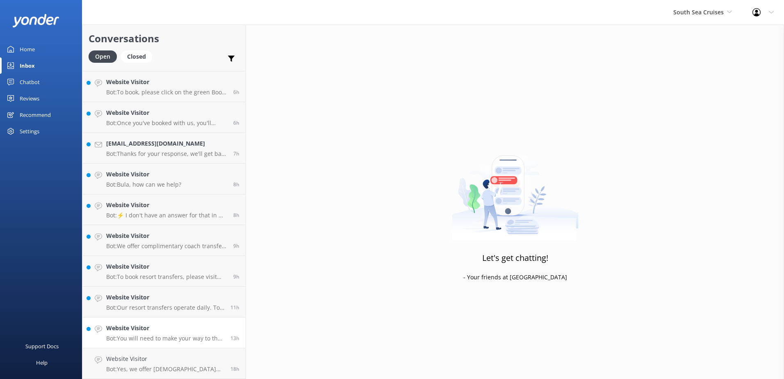
scroll to position [458, 0]
click at [194, 359] on h4 "Website Visitor" at bounding box center [165, 358] width 118 height 9
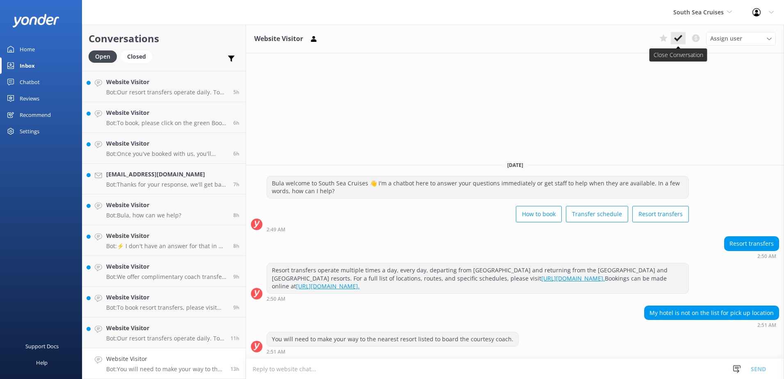
click at [680, 39] on icon at bounding box center [678, 38] width 8 height 8
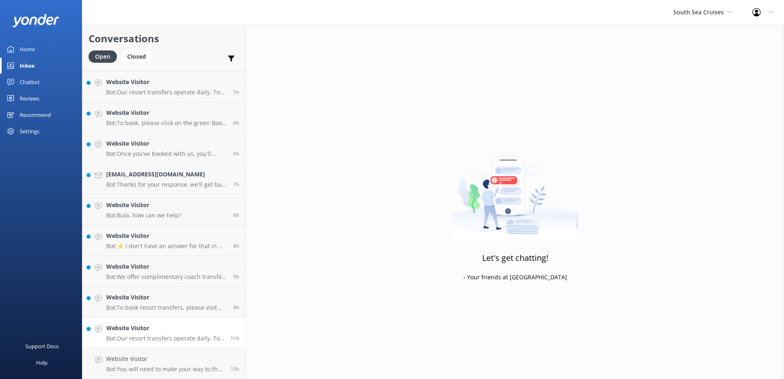
scroll to position [427, 0]
click at [210, 354] on h4 "Website Visitor" at bounding box center [165, 358] width 118 height 9
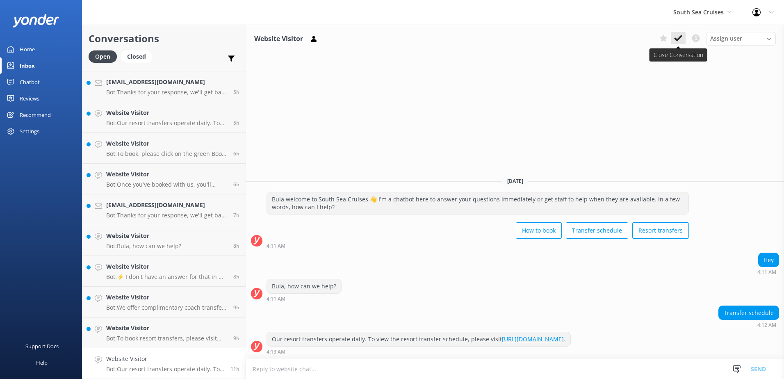
click at [680, 37] on use at bounding box center [678, 38] width 8 height 7
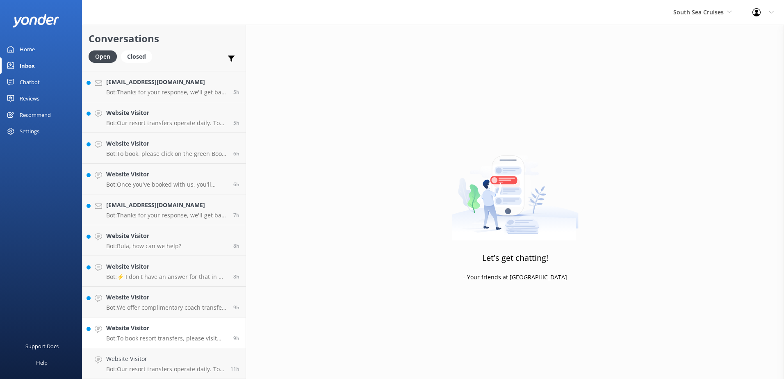
scroll to position [396, 0]
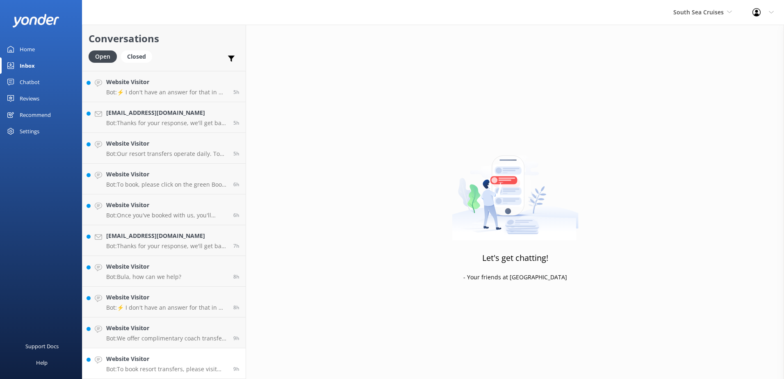
click at [204, 358] on h4 "Website Visitor" at bounding box center [166, 358] width 121 height 9
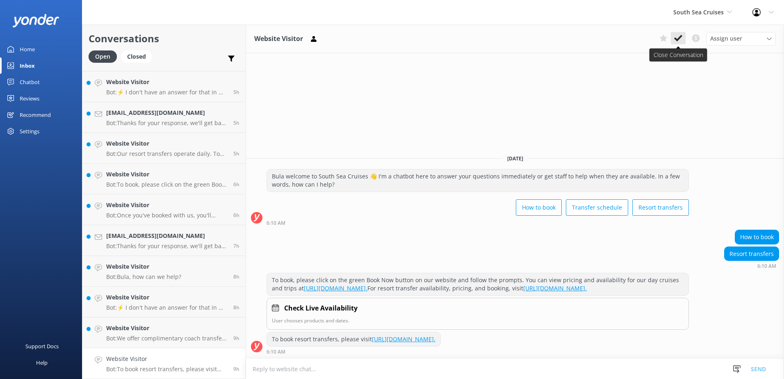
click at [681, 36] on use at bounding box center [678, 38] width 8 height 7
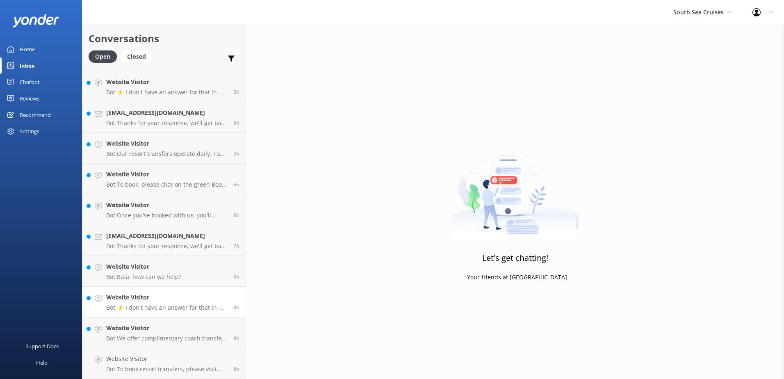
scroll to position [366, 0]
click at [204, 352] on link "Website Visitor Bot: We offer complimentary coach transfers from [GEOGRAPHIC_DA…" at bounding box center [163, 363] width 163 height 31
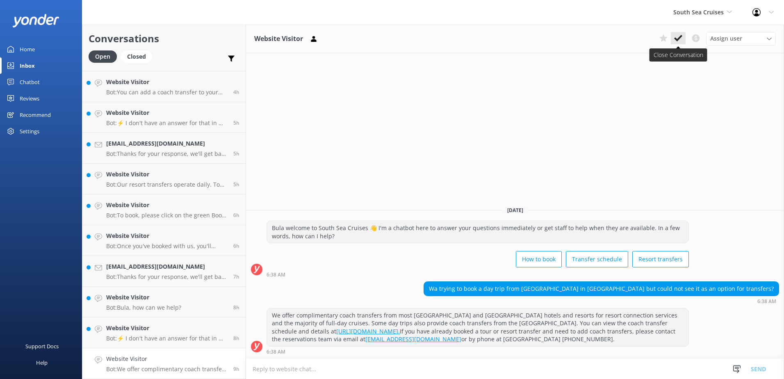
click at [675, 41] on icon at bounding box center [678, 38] width 8 height 8
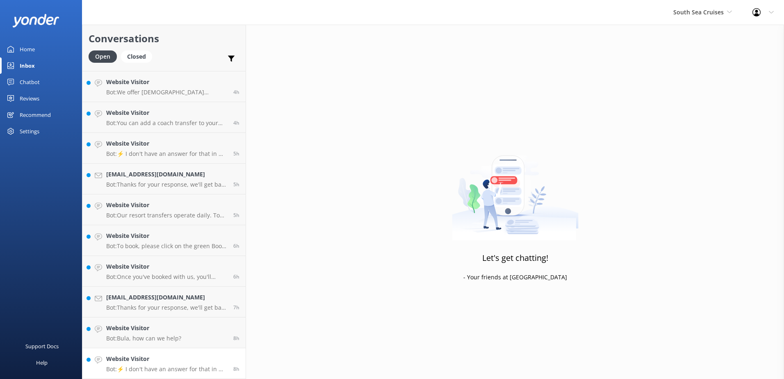
scroll to position [335, 0]
click at [212, 349] on link "Website Visitor Bot: ⚡ I don't have an answer for that in my knowledge base. Pl…" at bounding box center [163, 363] width 163 height 31
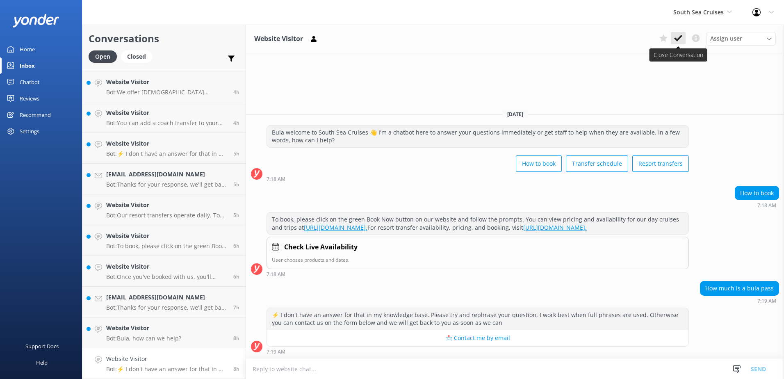
click at [678, 37] on icon at bounding box center [678, 38] width 8 height 8
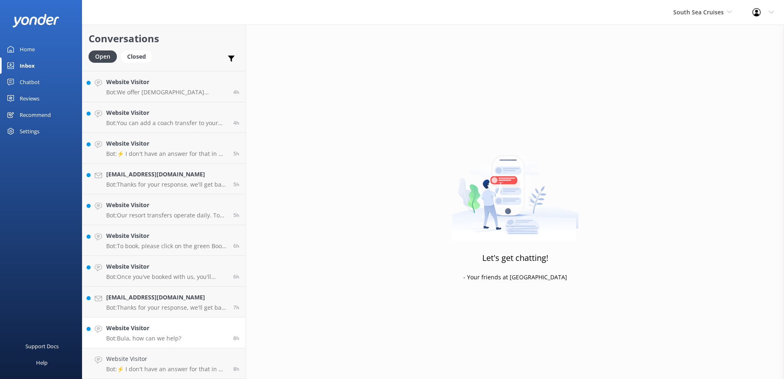
scroll to position [304, 0]
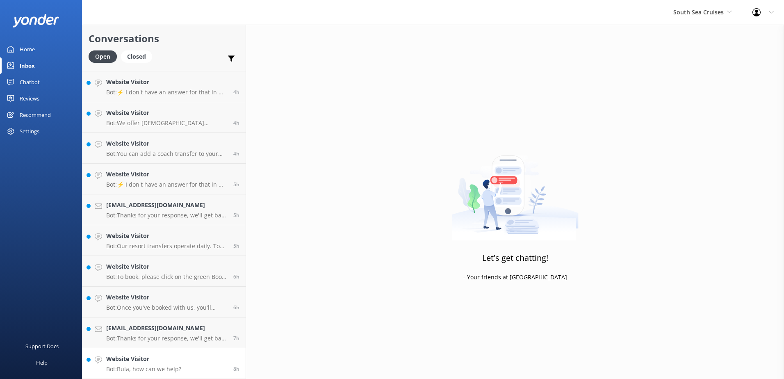
click at [187, 356] on link "Website Visitor Bot: Bula, how can we help? 8h" at bounding box center [163, 363] width 163 height 31
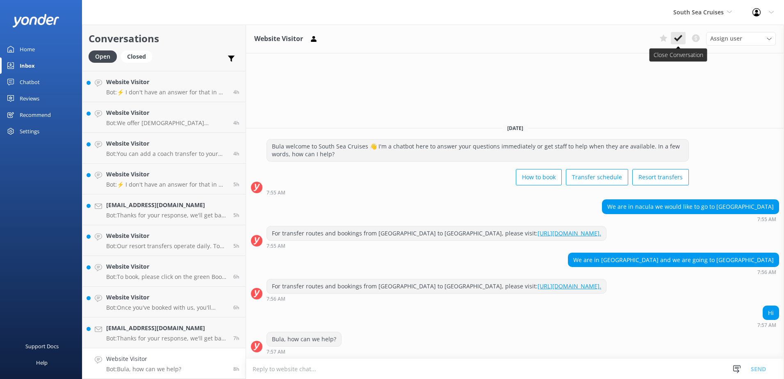
click at [680, 38] on use at bounding box center [678, 38] width 8 height 7
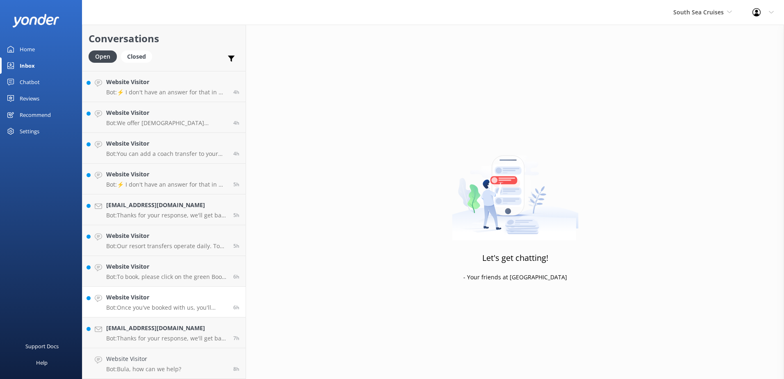
scroll to position [273, 0]
click at [182, 368] on p "Bot: Thanks for your response, we'll get back to you as soon as we can during o…" at bounding box center [166, 369] width 121 height 7
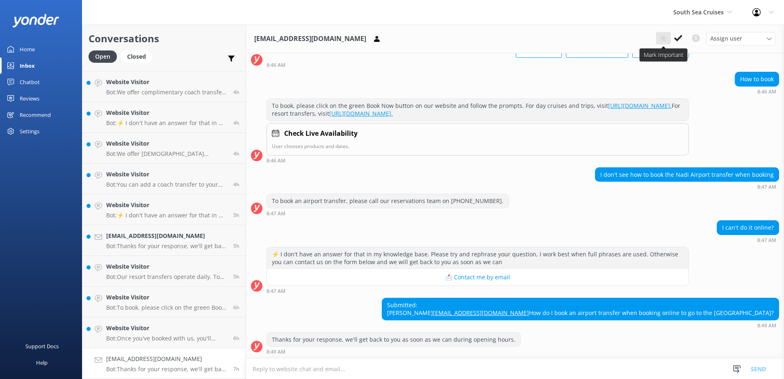
scroll to position [80, 0]
click at [681, 37] on use at bounding box center [678, 38] width 8 height 7
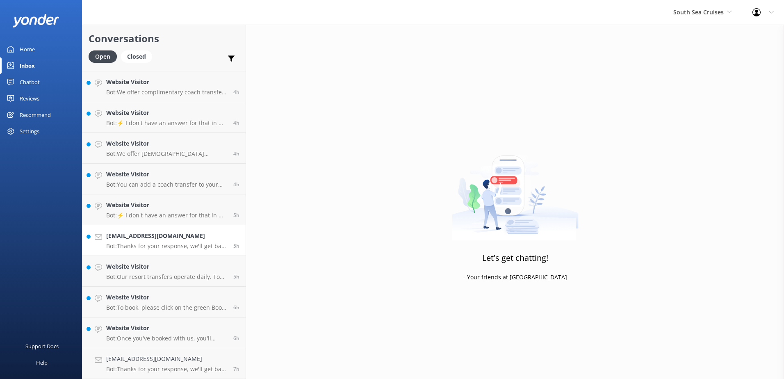
scroll to position [242, 0]
click at [172, 359] on h4 "Website Visitor" at bounding box center [166, 358] width 121 height 9
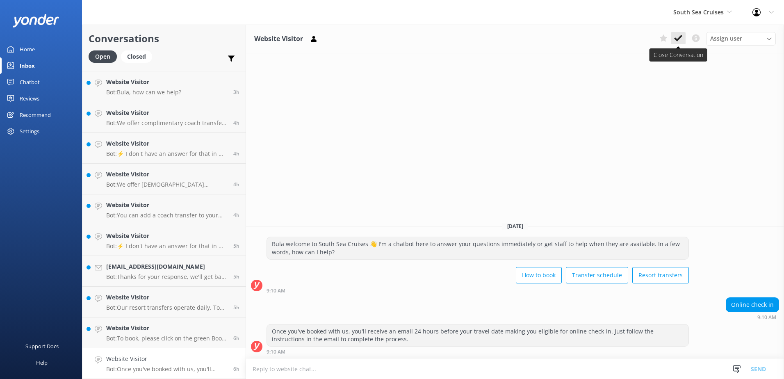
click at [686, 34] on button at bounding box center [678, 38] width 15 height 12
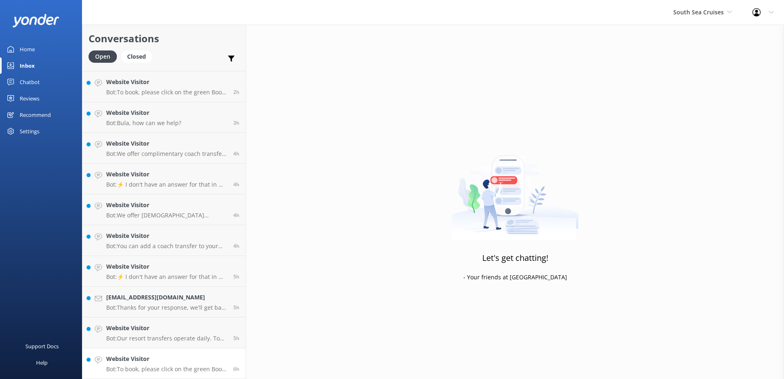
scroll to position [212, 0]
click at [186, 355] on h4 "Website Visitor" at bounding box center [166, 358] width 121 height 9
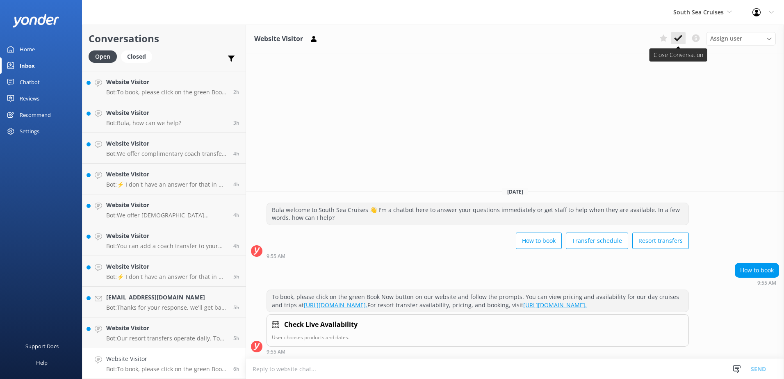
click at [679, 38] on use at bounding box center [678, 38] width 8 height 7
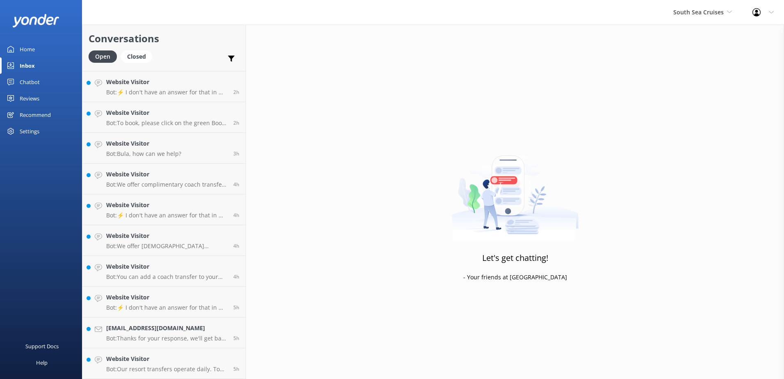
scroll to position [181, 0]
click at [215, 357] on h4 "Website Visitor" at bounding box center [166, 358] width 121 height 9
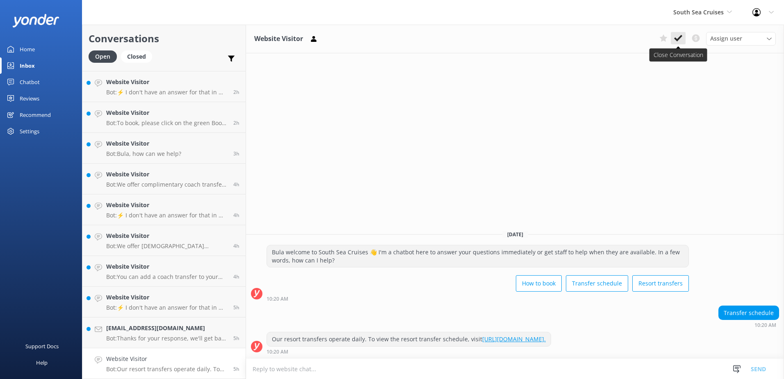
click at [685, 38] on button at bounding box center [678, 38] width 15 height 12
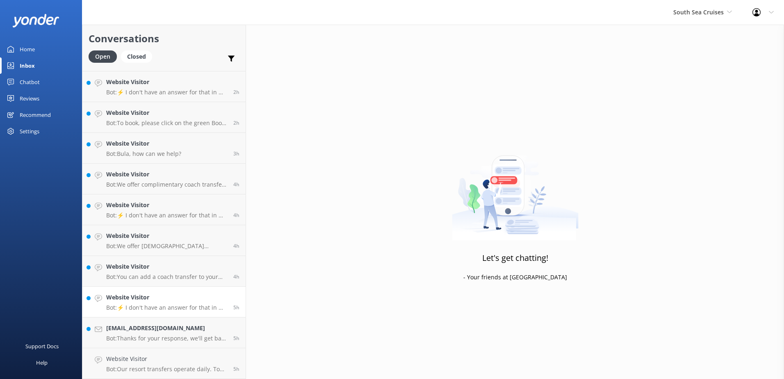
scroll to position [150, 0]
click at [206, 357] on h4 "[EMAIL_ADDRESS][DOMAIN_NAME]" at bounding box center [166, 358] width 121 height 9
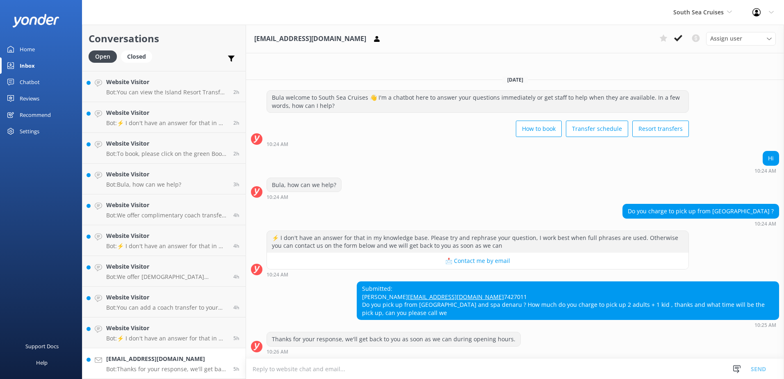
scroll to position [0, 0]
click at [673, 43] on button at bounding box center [678, 38] width 15 height 12
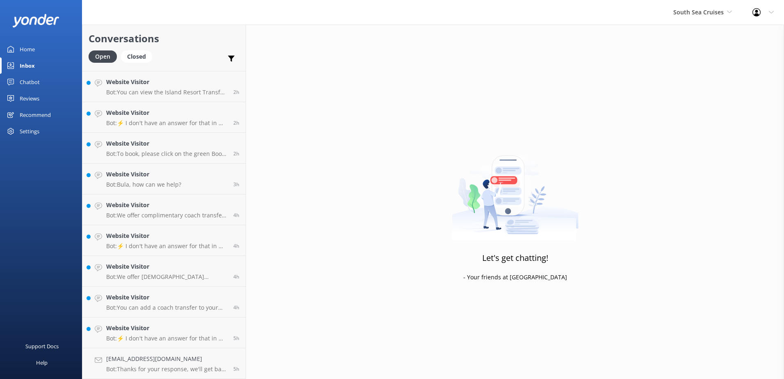
scroll to position [119, 0]
click at [199, 351] on link "Website Visitor Bot: ⚡ I don't have an answer for that in my knowledge base. Pl…" at bounding box center [163, 363] width 163 height 31
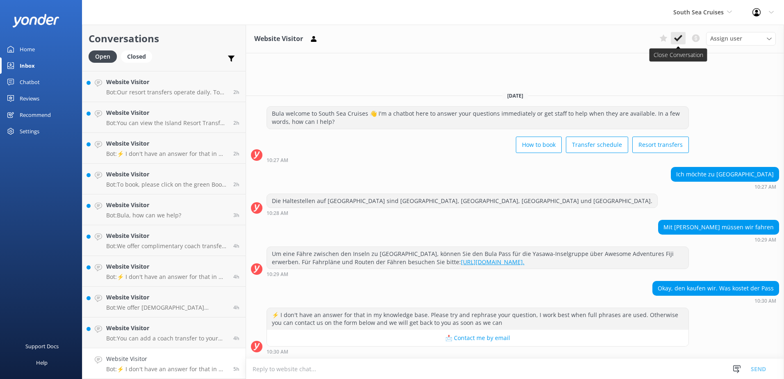
click at [679, 36] on icon at bounding box center [678, 38] width 8 height 8
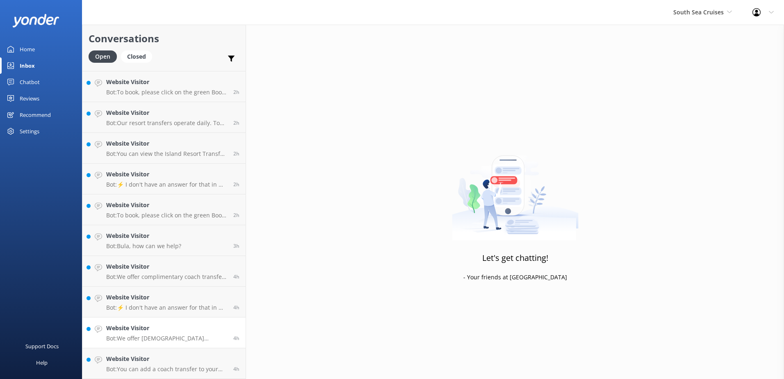
scroll to position [89, 0]
click at [202, 353] on link "Website Visitor Bot: You can add a coach transfer to your existing booking by p…" at bounding box center [163, 363] width 163 height 31
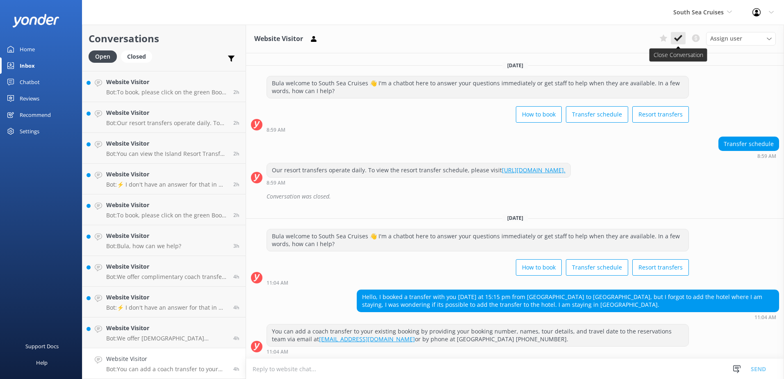
click at [675, 36] on icon at bounding box center [678, 38] width 8 height 8
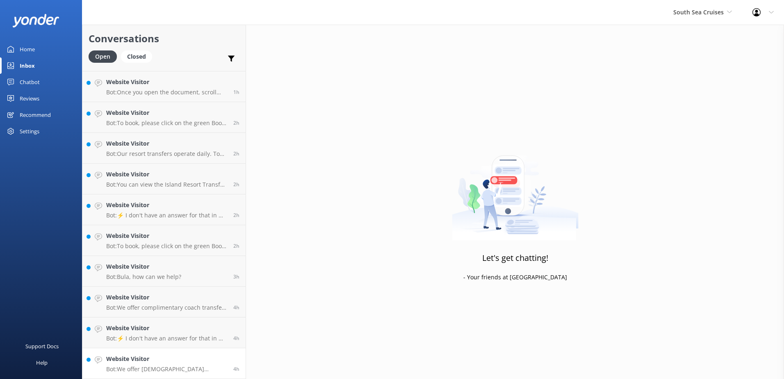
scroll to position [58, 0]
click at [220, 357] on h4 "Website Visitor" at bounding box center [166, 358] width 121 height 9
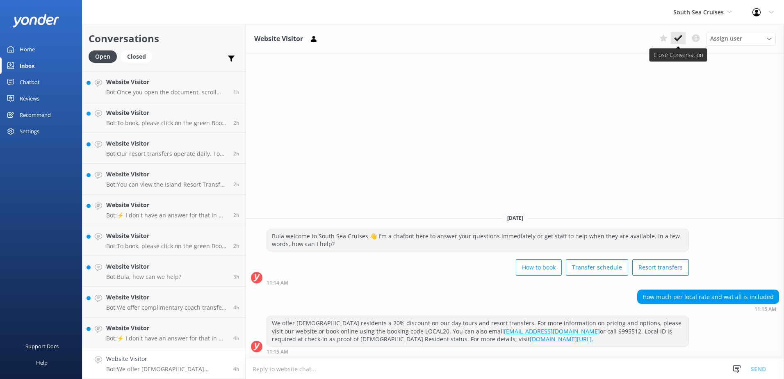
click at [681, 32] on button at bounding box center [678, 38] width 15 height 12
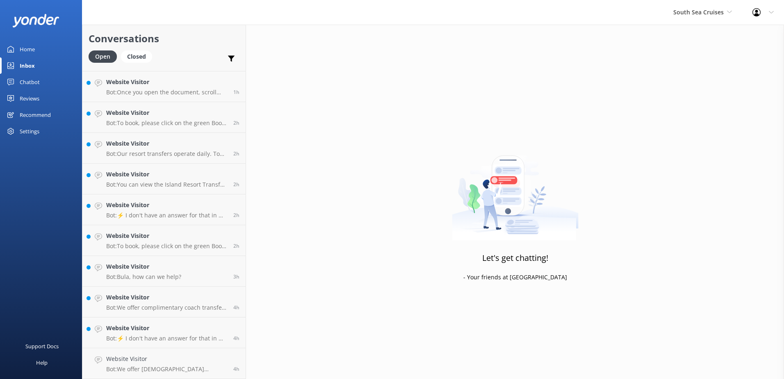
scroll to position [27, 0]
click at [217, 352] on link "Website Visitor Bot: ⚡ I don't have an answer for that in my knowledge base. Pl…" at bounding box center [163, 363] width 163 height 31
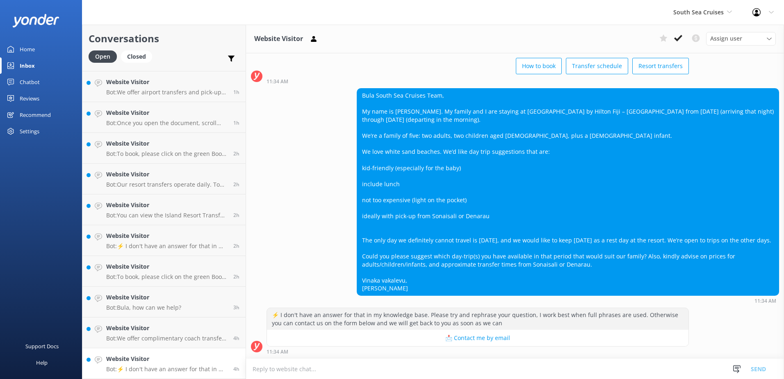
scroll to position [55, 0]
click at [679, 40] on icon at bounding box center [678, 38] width 8 height 8
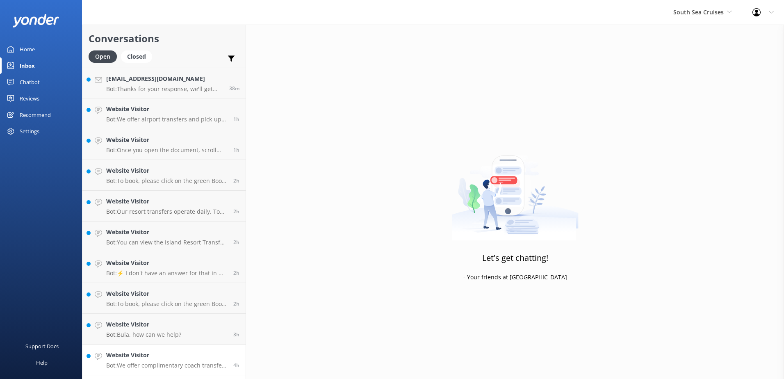
click at [201, 354] on h4 "Website Visitor" at bounding box center [166, 355] width 121 height 9
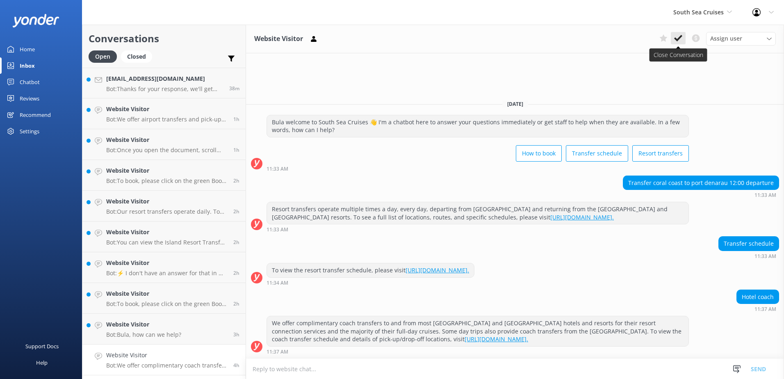
click at [681, 39] on icon at bounding box center [678, 38] width 8 height 8
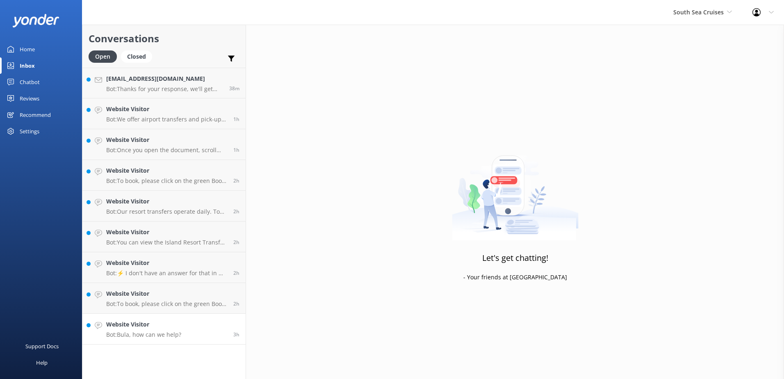
drag, startPoint x: 231, startPoint y: 322, endPoint x: 245, endPoint y: 315, distance: 15.3
click at [232, 322] on div "3h" at bounding box center [233, 329] width 12 height 18
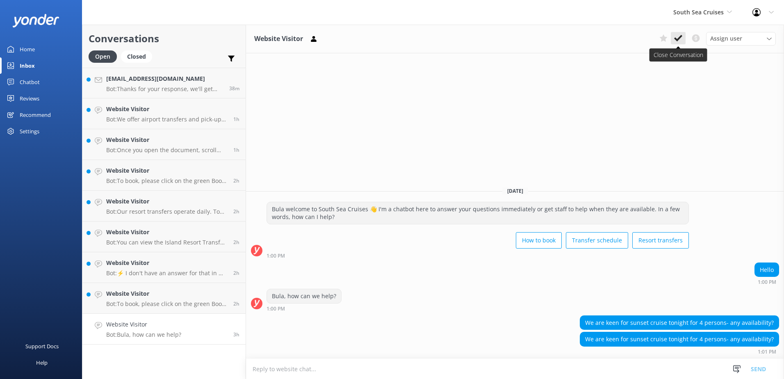
click at [681, 38] on use at bounding box center [678, 38] width 8 height 7
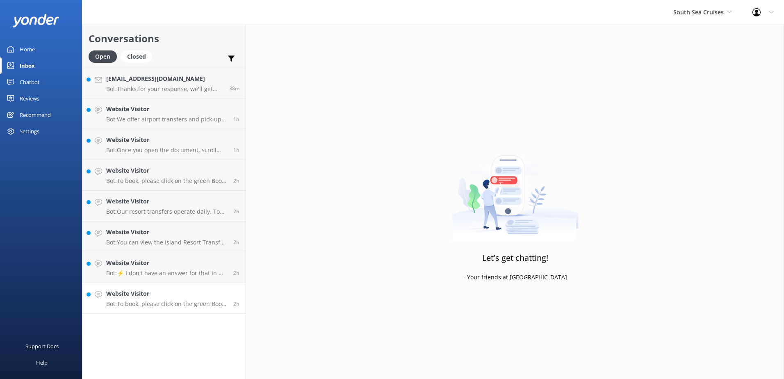
click at [224, 290] on h4 "Website Visitor" at bounding box center [166, 293] width 121 height 9
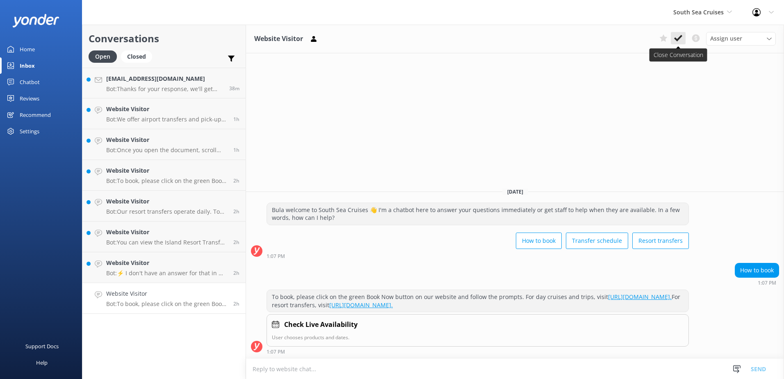
click at [680, 35] on icon at bounding box center [678, 38] width 8 height 8
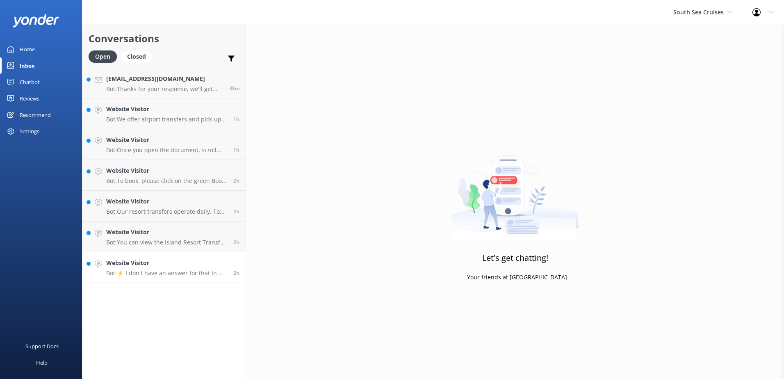
click at [206, 267] on h4 "Website Visitor" at bounding box center [166, 262] width 121 height 9
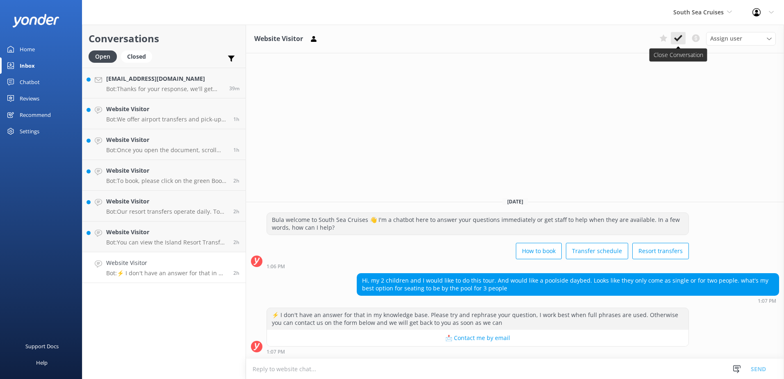
click at [683, 37] on button at bounding box center [678, 38] width 15 height 12
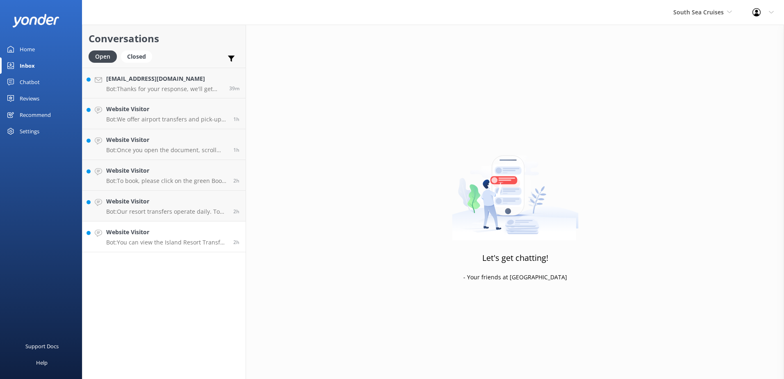
click at [188, 233] on h4 "Website Visitor" at bounding box center [166, 232] width 121 height 9
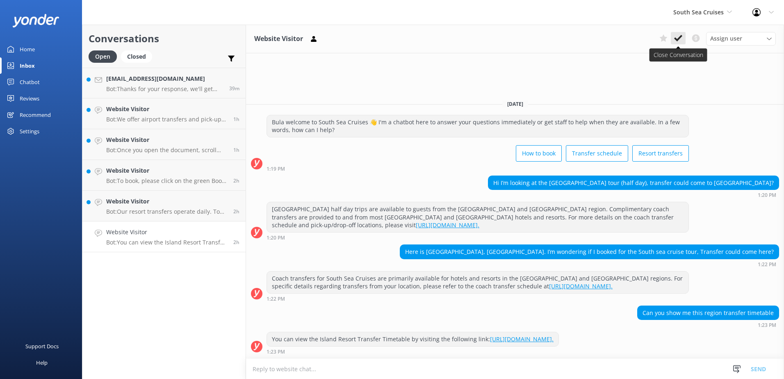
click at [678, 36] on icon at bounding box center [678, 38] width 8 height 8
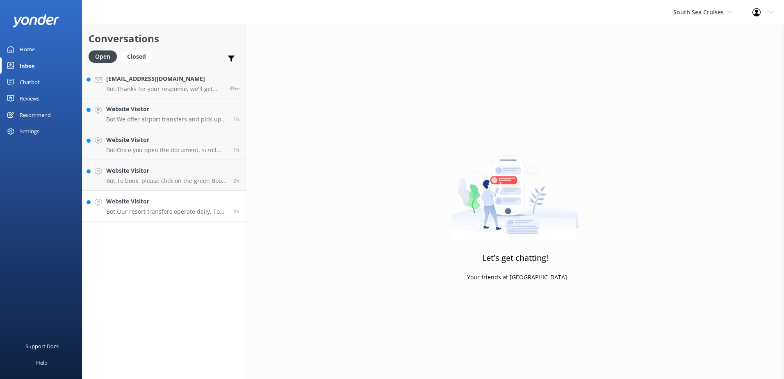
click at [225, 194] on link "Website Visitor Bot: Our resort transfers operate daily. To view the resort tra…" at bounding box center [163, 206] width 163 height 31
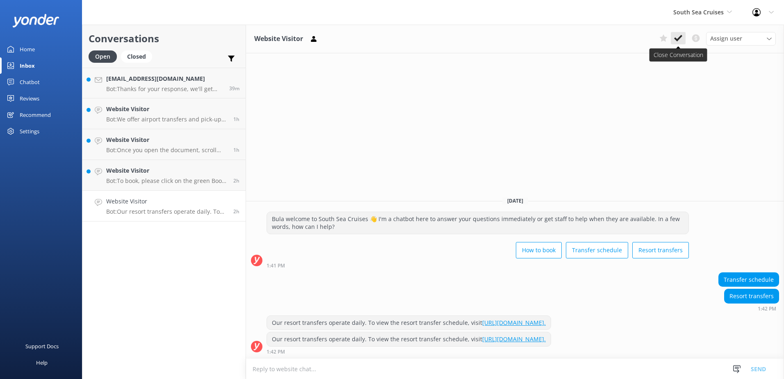
click at [679, 34] on icon at bounding box center [678, 38] width 8 height 8
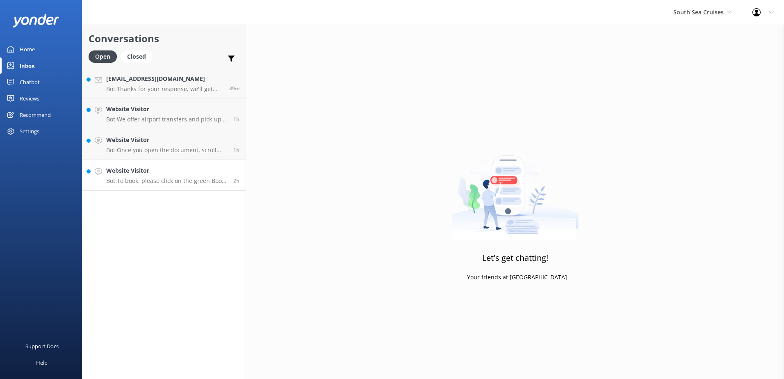
click at [217, 171] on h4 "Website Visitor" at bounding box center [166, 170] width 121 height 9
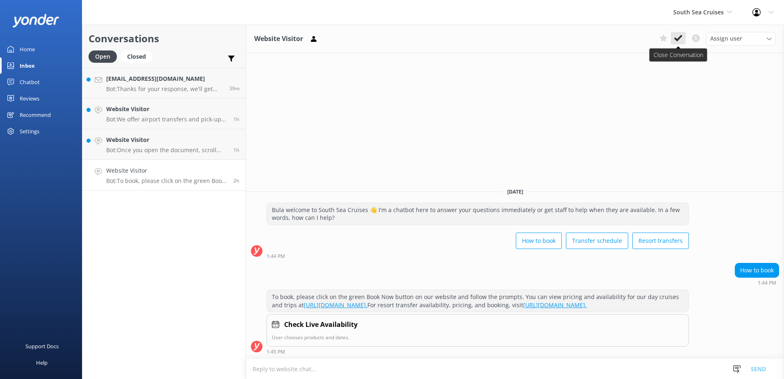
click at [681, 36] on icon at bounding box center [678, 38] width 8 height 8
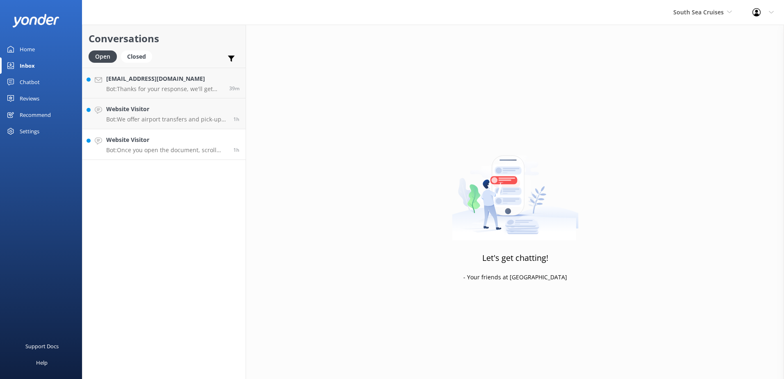
click at [226, 135] on link "Website Visitor Bot: Once you open the document, scroll down to the bottom unti…" at bounding box center [163, 144] width 163 height 31
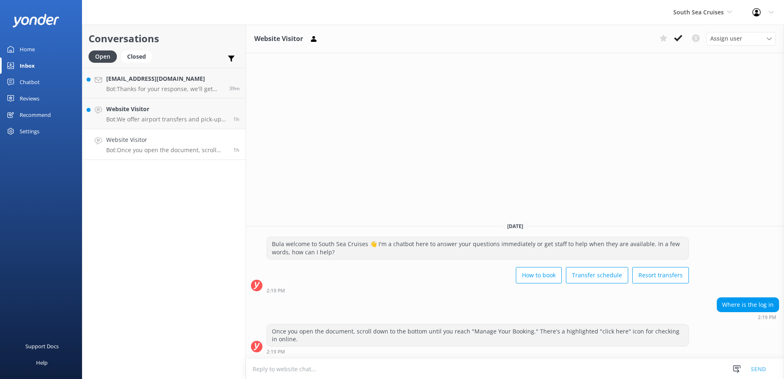
drag, startPoint x: 679, startPoint y: 35, endPoint x: 557, endPoint y: 64, distance: 125.6
click at [679, 35] on icon at bounding box center [678, 38] width 8 height 8
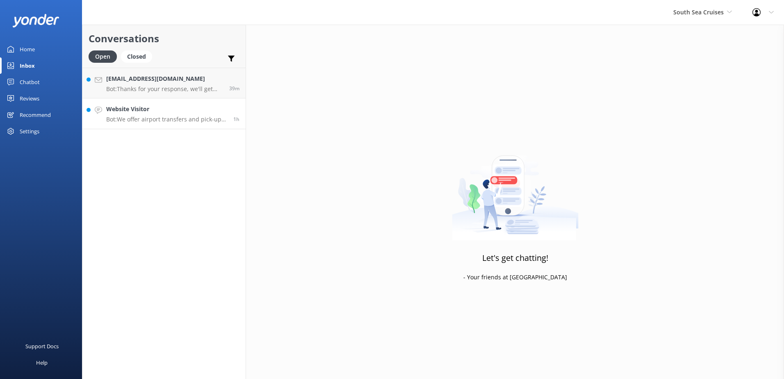
click at [217, 107] on h4 "Website Visitor" at bounding box center [166, 109] width 121 height 9
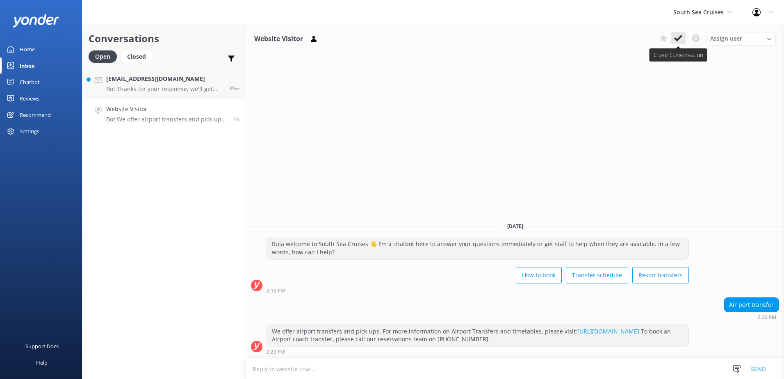
click at [677, 34] on icon at bounding box center [678, 38] width 8 height 8
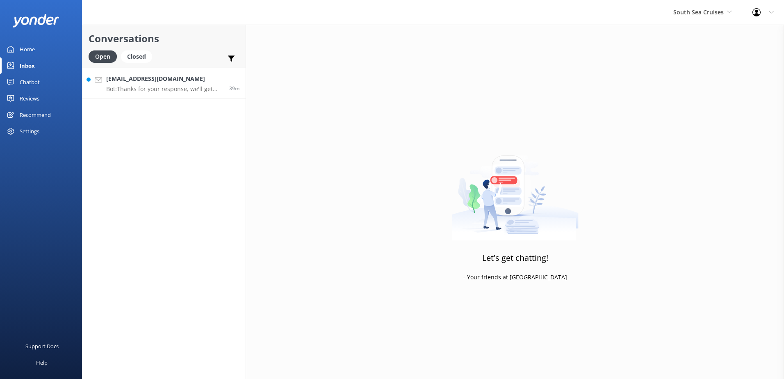
click at [226, 74] on div "39m" at bounding box center [231, 83] width 16 height 18
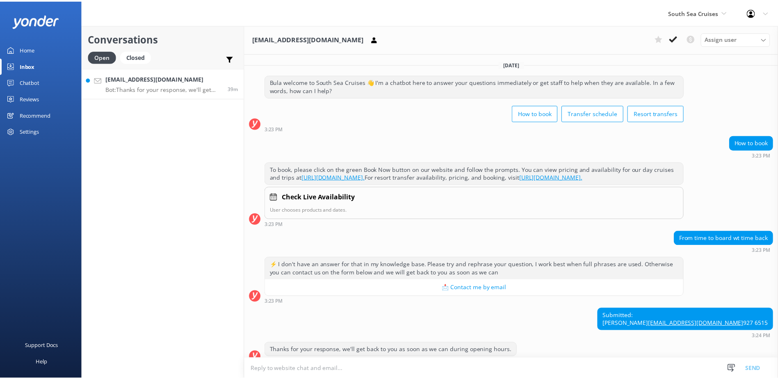
scroll to position [35, 0]
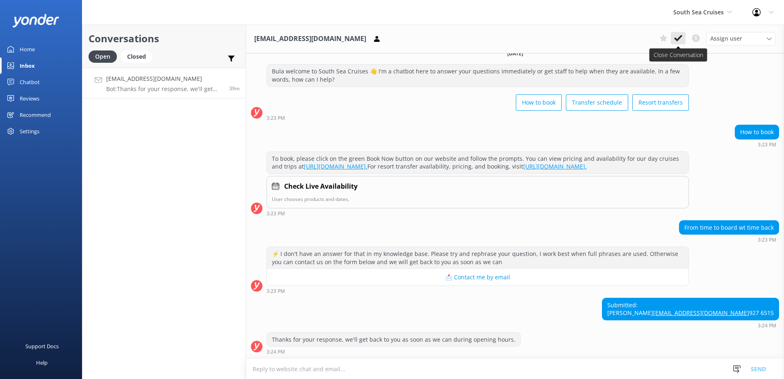
click at [681, 40] on icon at bounding box center [678, 38] width 8 height 8
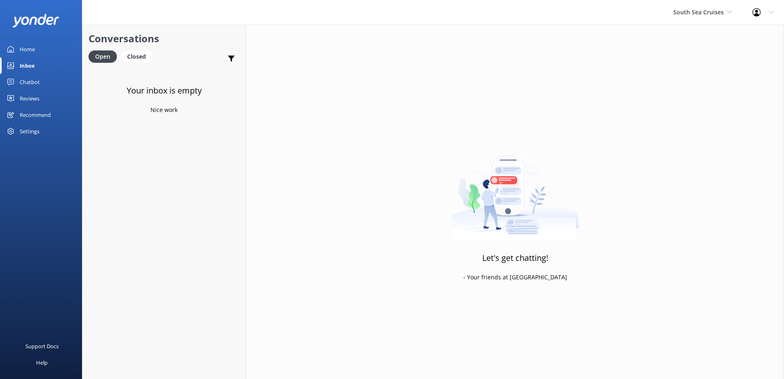
drag, startPoint x: 32, startPoint y: 83, endPoint x: 40, endPoint y: 86, distance: 8.6
click at [32, 83] on div "Chatbot" at bounding box center [30, 82] width 20 height 16
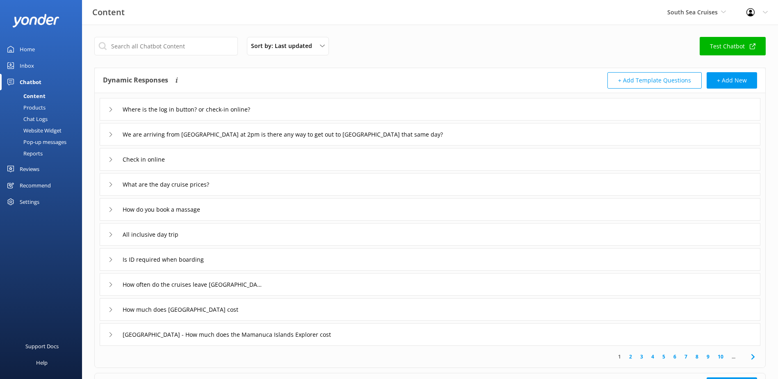
click at [38, 119] on div "Chat Logs" at bounding box center [26, 118] width 43 height 11
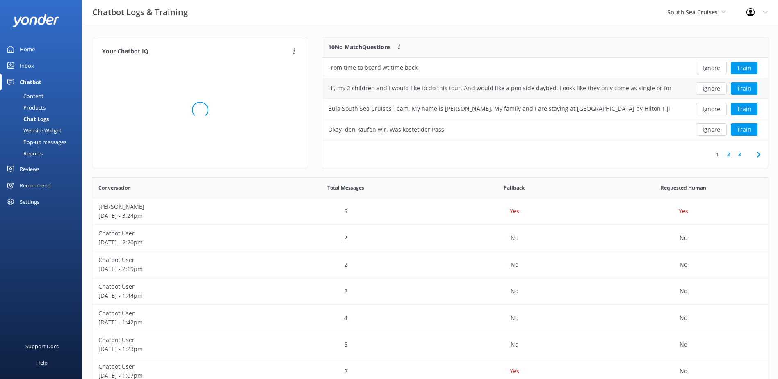
scroll to position [97, 439]
click at [705, 68] on button "Ignore" at bounding box center [711, 68] width 31 height 12
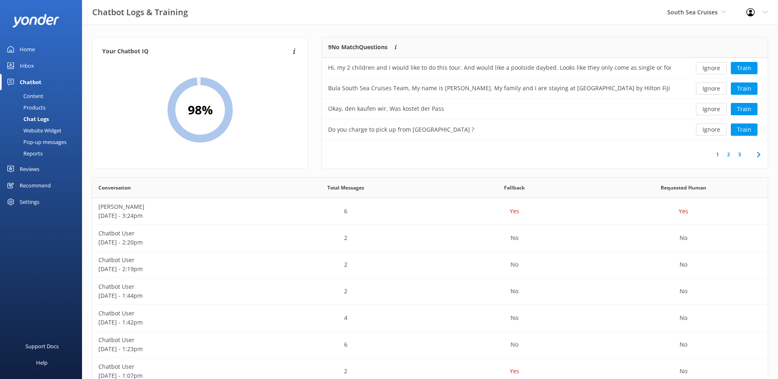
click at [705, 68] on button "Ignore" at bounding box center [711, 68] width 31 height 12
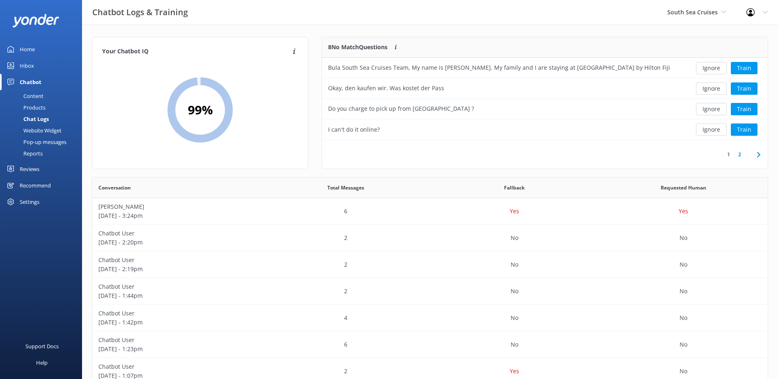
click at [706, 68] on button "Ignore" at bounding box center [711, 68] width 31 height 12
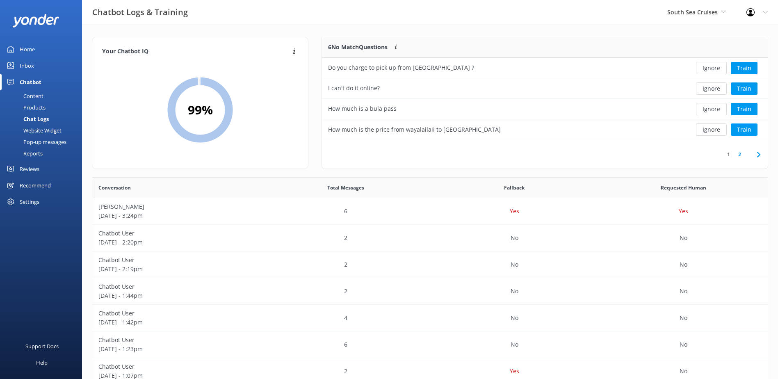
click at [706, 68] on button "Ignore" at bounding box center [711, 68] width 31 height 12
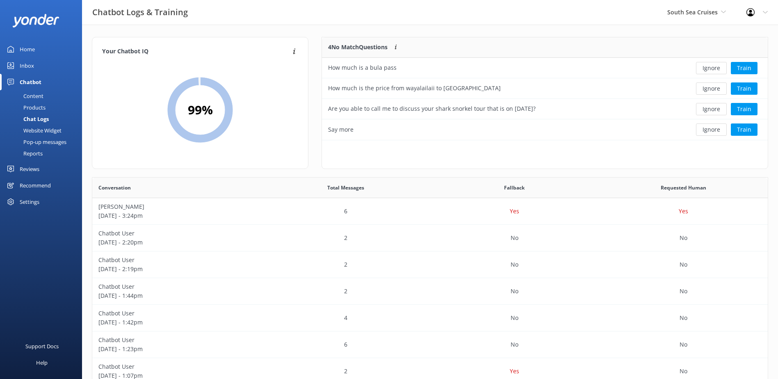
click at [706, 68] on button "Ignore" at bounding box center [711, 68] width 31 height 12
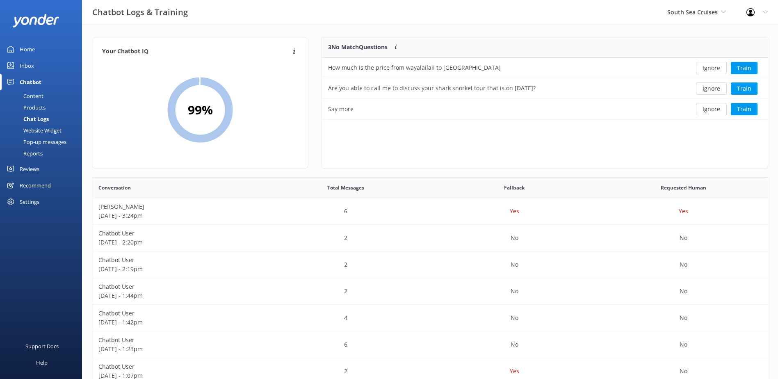
scroll to position [76, 439]
click at [706, 68] on button "Ignore" at bounding box center [711, 68] width 31 height 12
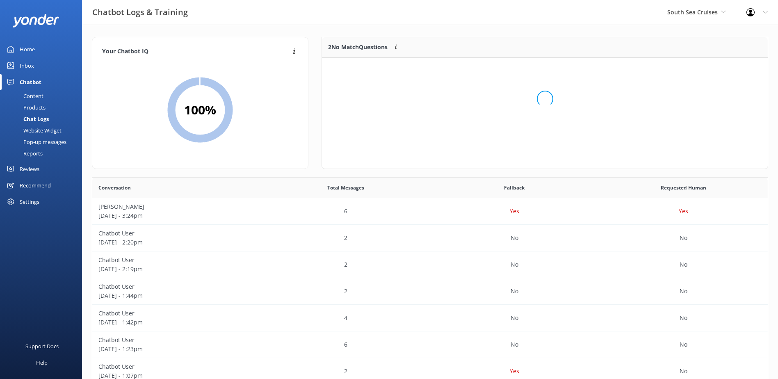
scroll to position [56, 439]
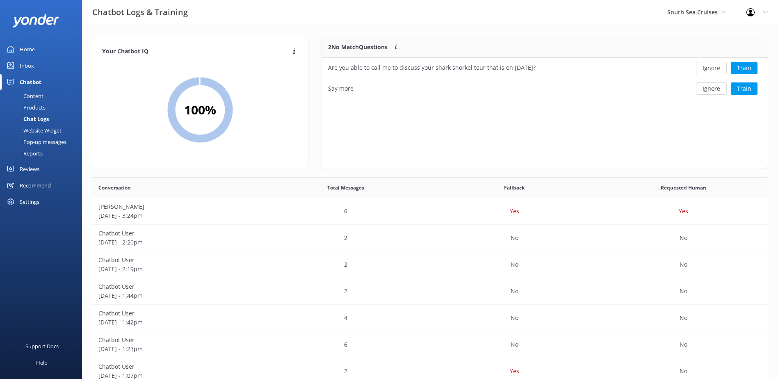
click at [706, 68] on button "Ignore" at bounding box center [711, 68] width 31 height 12
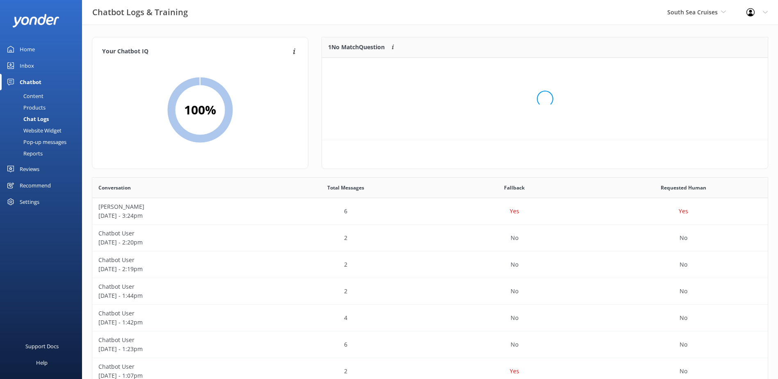
scroll to position [35, 439]
click at [706, 68] on button "Ignore" at bounding box center [711, 68] width 31 height 12
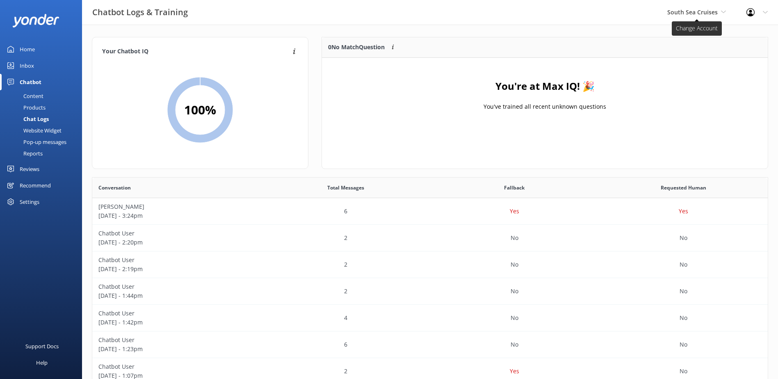
click at [720, 11] on span "South Sea Cruises" at bounding box center [696, 12] width 59 height 9
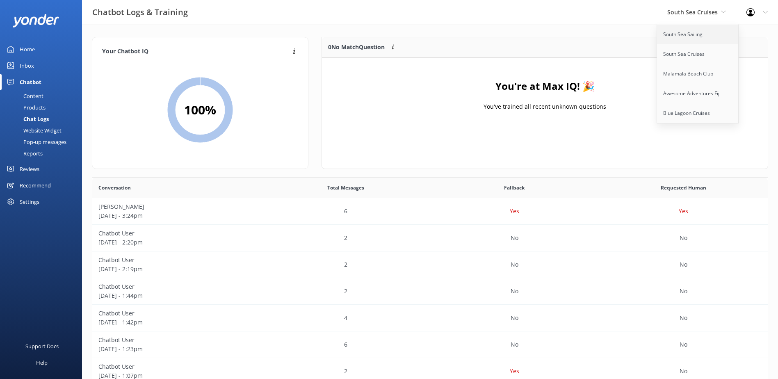
click at [688, 37] on link "South Sea Sailing" at bounding box center [698, 35] width 82 height 20
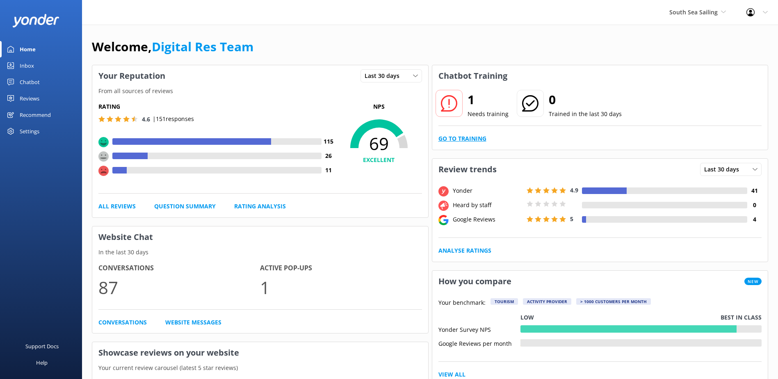
click at [478, 140] on link "Go to Training" at bounding box center [463, 138] width 48 height 9
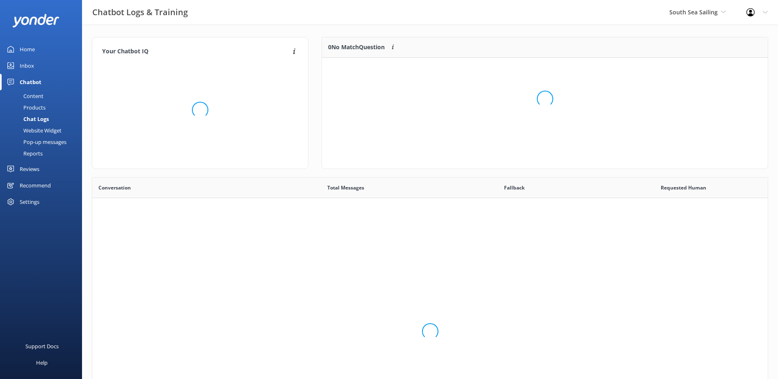
scroll to position [281, 670]
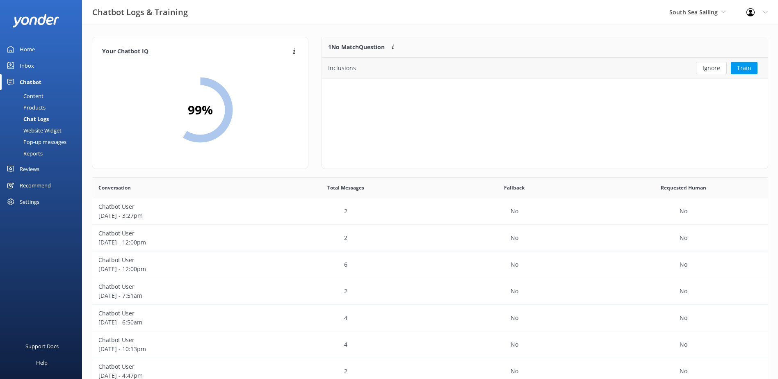
drag, startPoint x: 705, startPoint y: 66, endPoint x: 699, endPoint y: 68, distance: 6.4
click at [705, 66] on button "Ignore" at bounding box center [711, 68] width 31 height 12
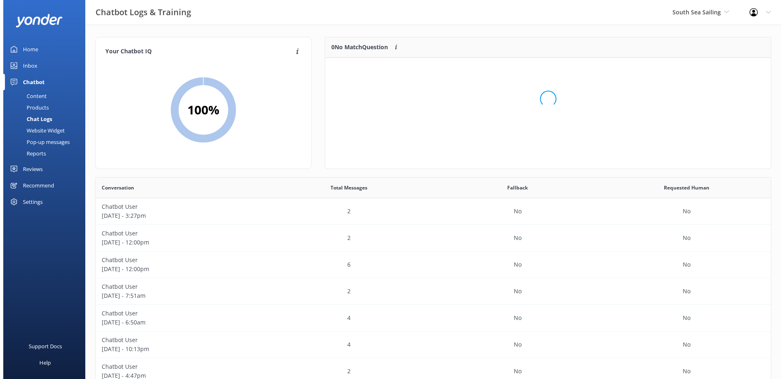
scroll to position [96, 439]
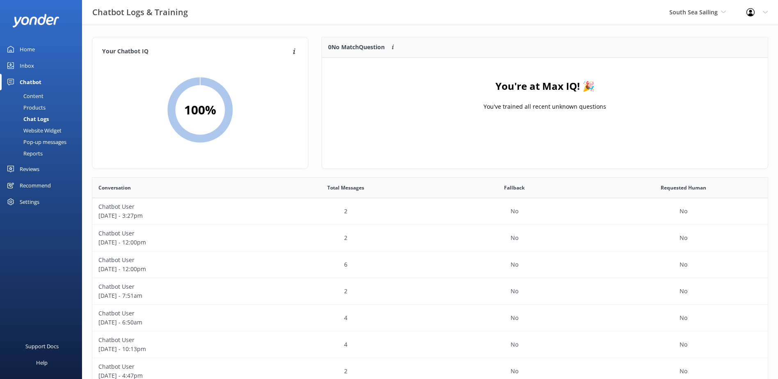
click at [29, 68] on div "Inbox" at bounding box center [27, 65] width 14 height 16
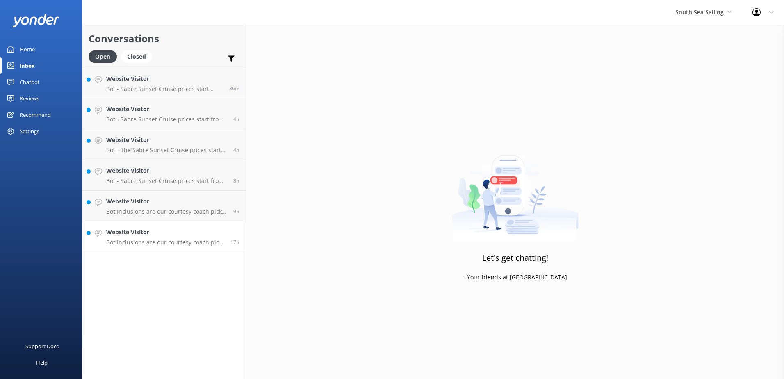
click at [197, 226] on link "Website Visitor Bot: Inclusions are our courtesy coach pick up and drop off fro…" at bounding box center [163, 237] width 163 height 31
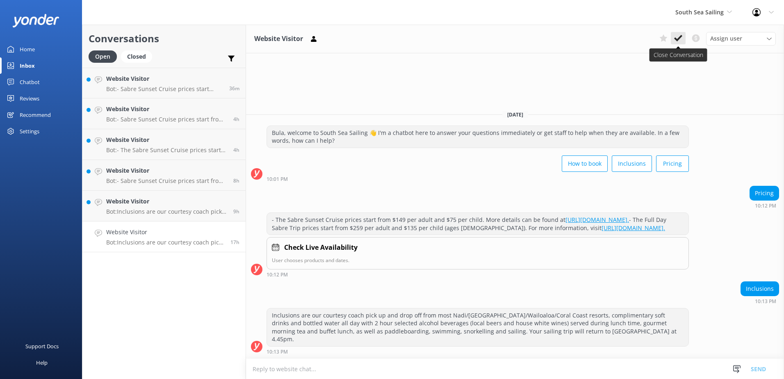
click at [684, 37] on button at bounding box center [678, 38] width 15 height 12
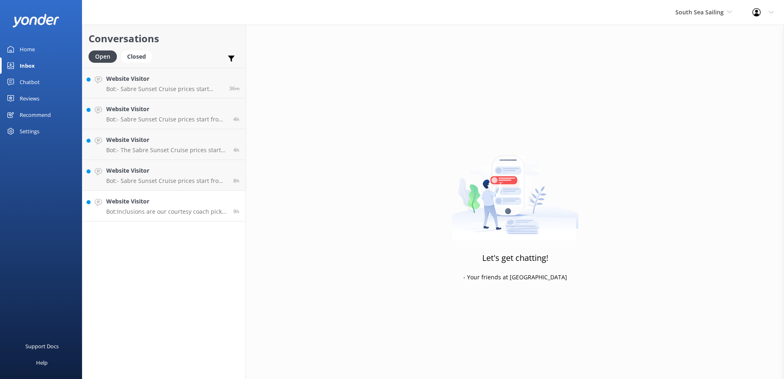
drag, startPoint x: 206, startPoint y: 203, endPoint x: 234, endPoint y: 193, distance: 29.3
click at [206, 203] on h4 "Website Visitor" at bounding box center [166, 201] width 121 height 9
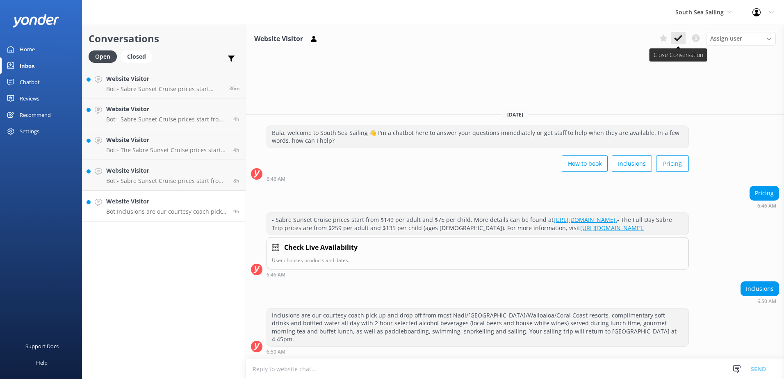
click at [677, 39] on use at bounding box center [678, 38] width 8 height 7
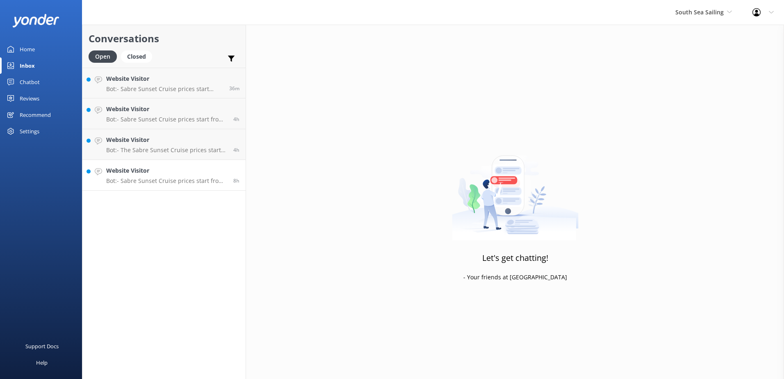
click at [238, 169] on div "8h" at bounding box center [233, 175] width 12 height 18
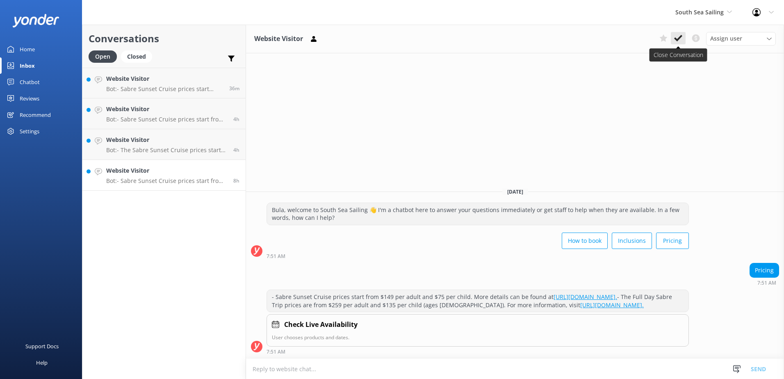
click at [679, 38] on use at bounding box center [678, 38] width 8 height 7
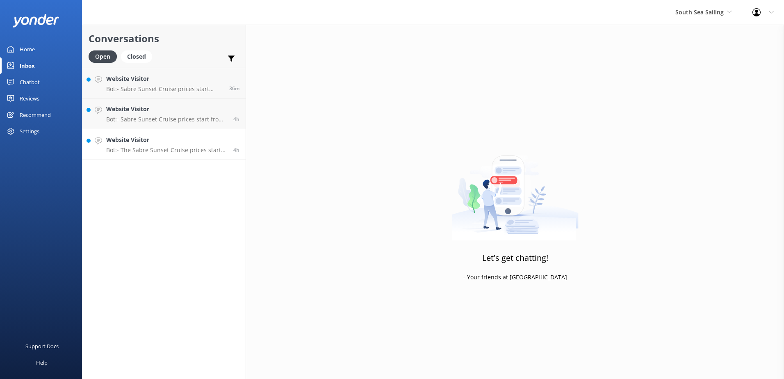
click at [211, 146] on p "Bot: - The Sabre Sunset Cruise prices start from $149 per adult and $75 per chi…" at bounding box center [166, 149] width 121 height 7
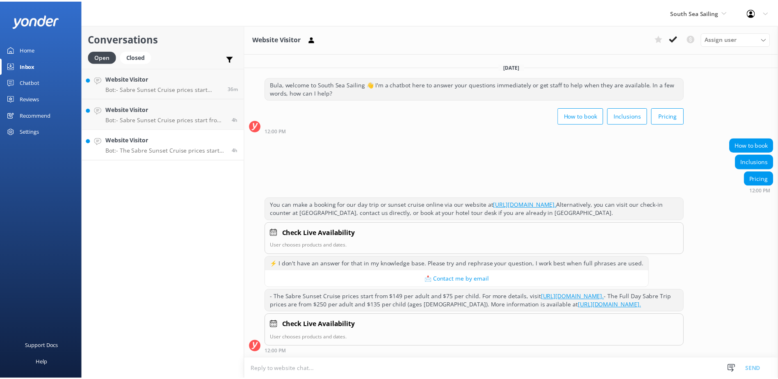
scroll to position [6, 0]
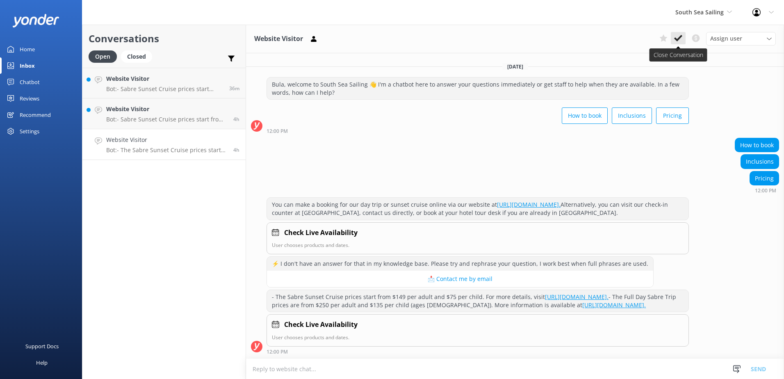
click at [678, 42] on icon at bounding box center [678, 38] width 8 height 8
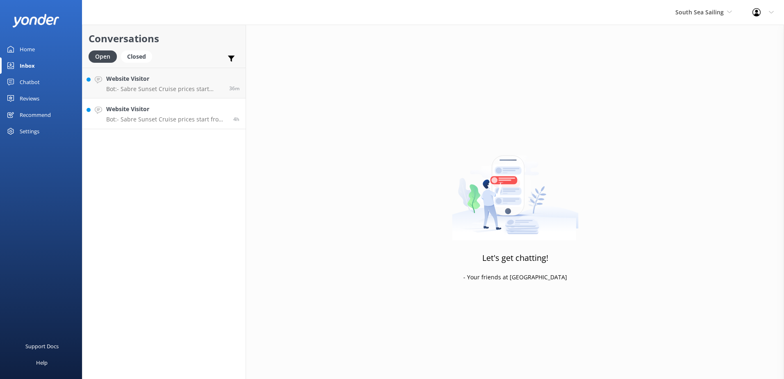
click at [232, 110] on div "4h" at bounding box center [233, 114] width 12 height 18
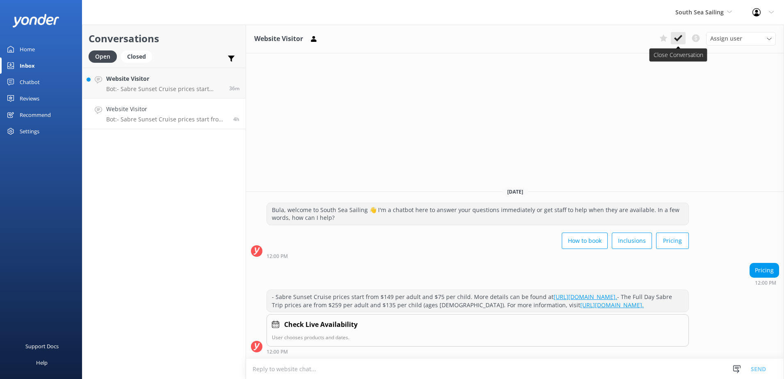
click at [678, 39] on use at bounding box center [678, 38] width 8 height 7
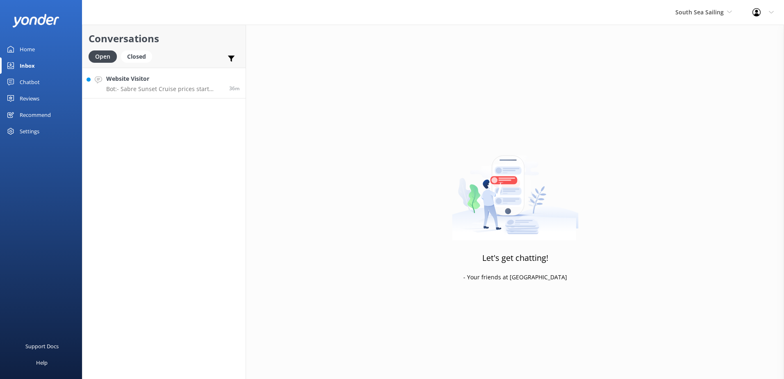
click at [186, 76] on h4 "Website Visitor" at bounding box center [164, 78] width 117 height 9
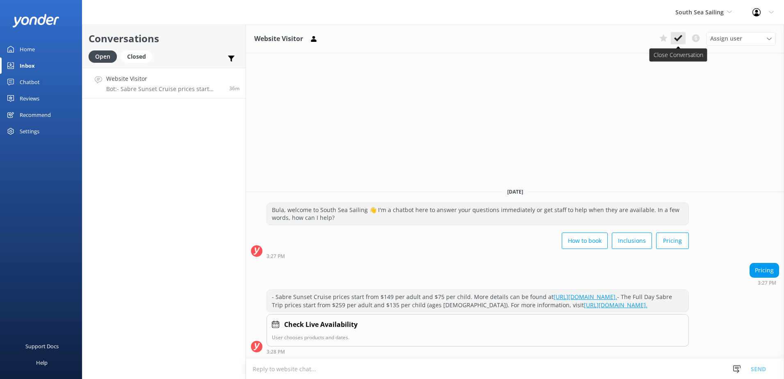
click at [674, 40] on button at bounding box center [678, 38] width 15 height 12
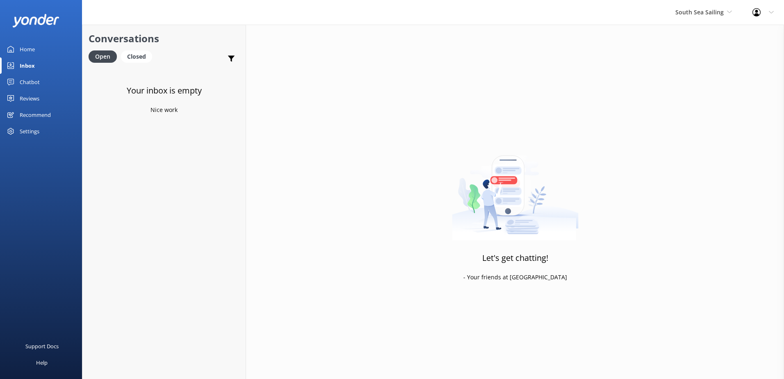
click at [30, 80] on div "Chatbot" at bounding box center [30, 82] width 20 height 16
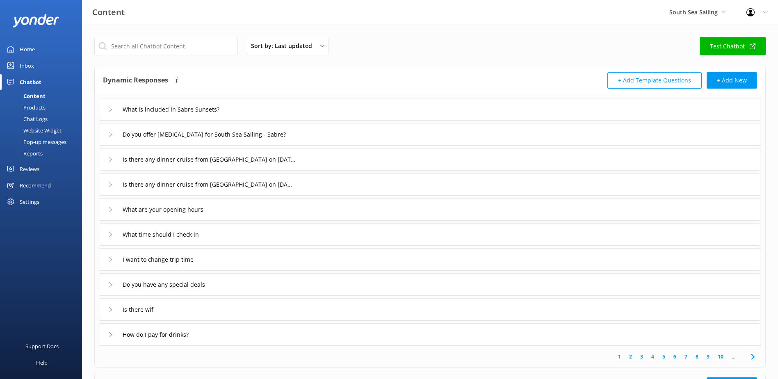
click at [22, 65] on div "Inbox" at bounding box center [27, 65] width 14 height 16
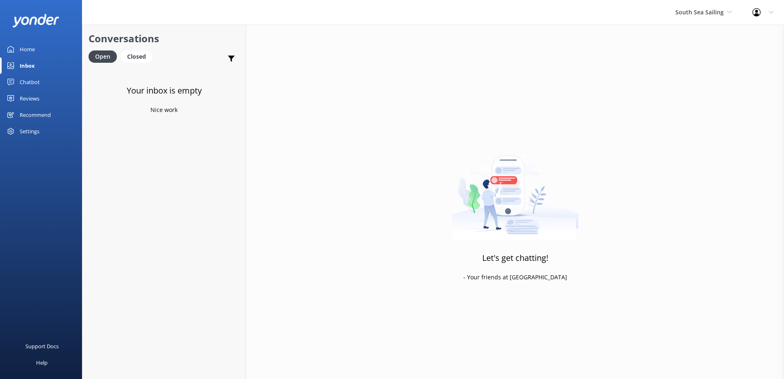
click at [24, 49] on div "Home" at bounding box center [27, 49] width 15 height 16
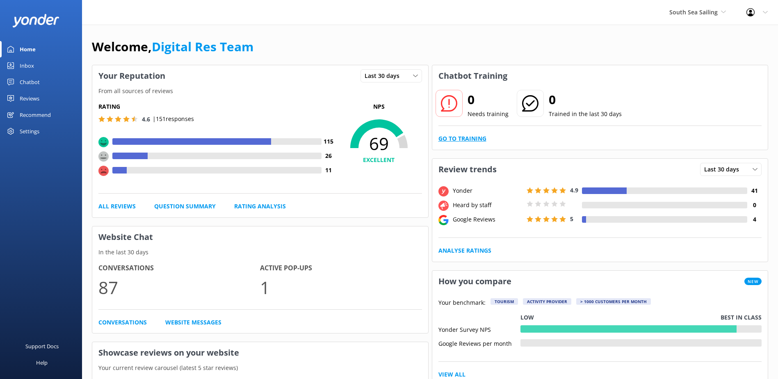
click at [472, 135] on link "Go to Training" at bounding box center [463, 138] width 48 height 9
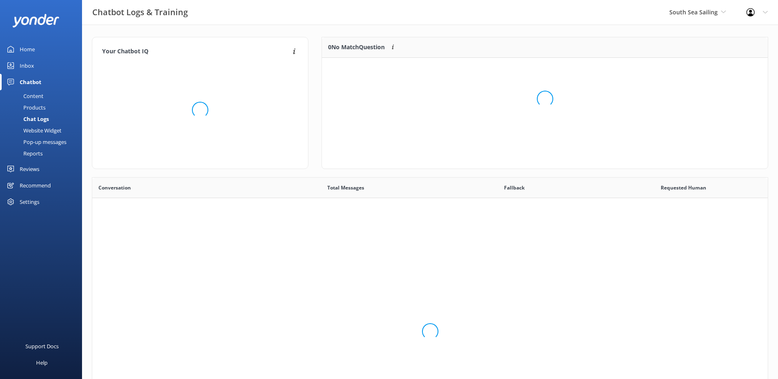
scroll to position [281, 670]
